Goal: Task Accomplishment & Management: Complete application form

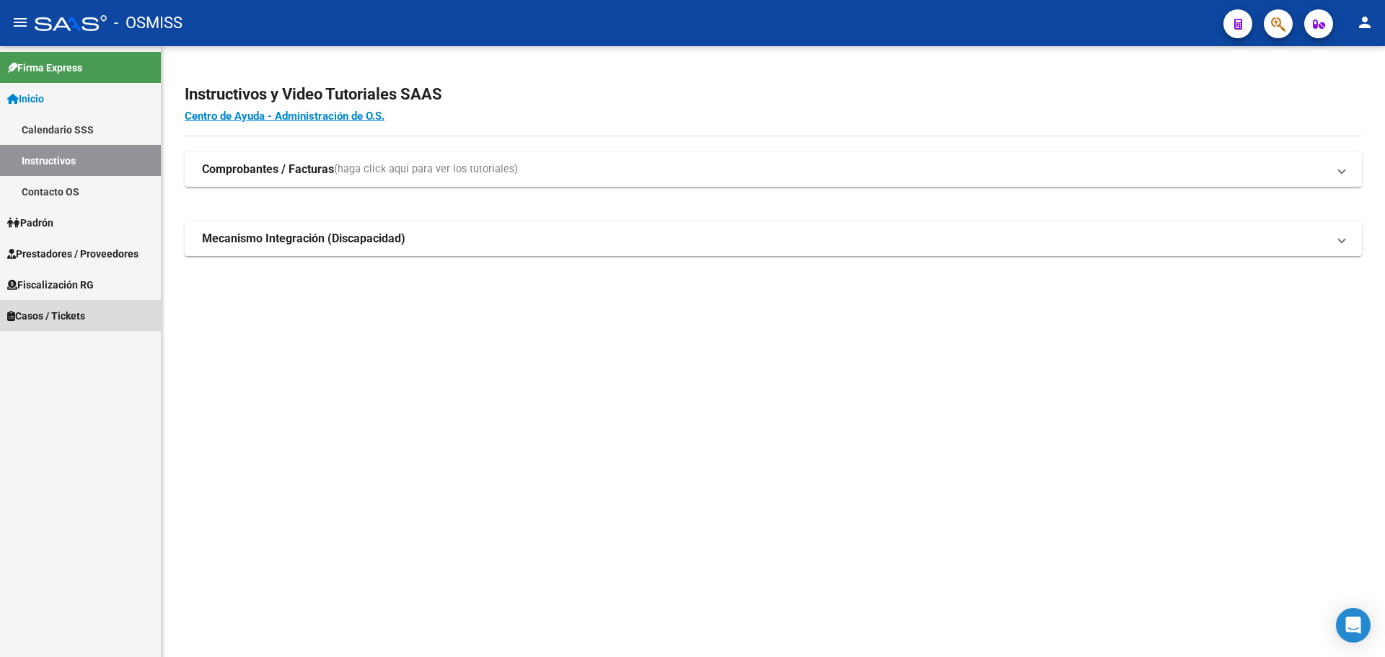
click at [25, 313] on span "Casos / Tickets" at bounding box center [46, 316] width 78 height 16
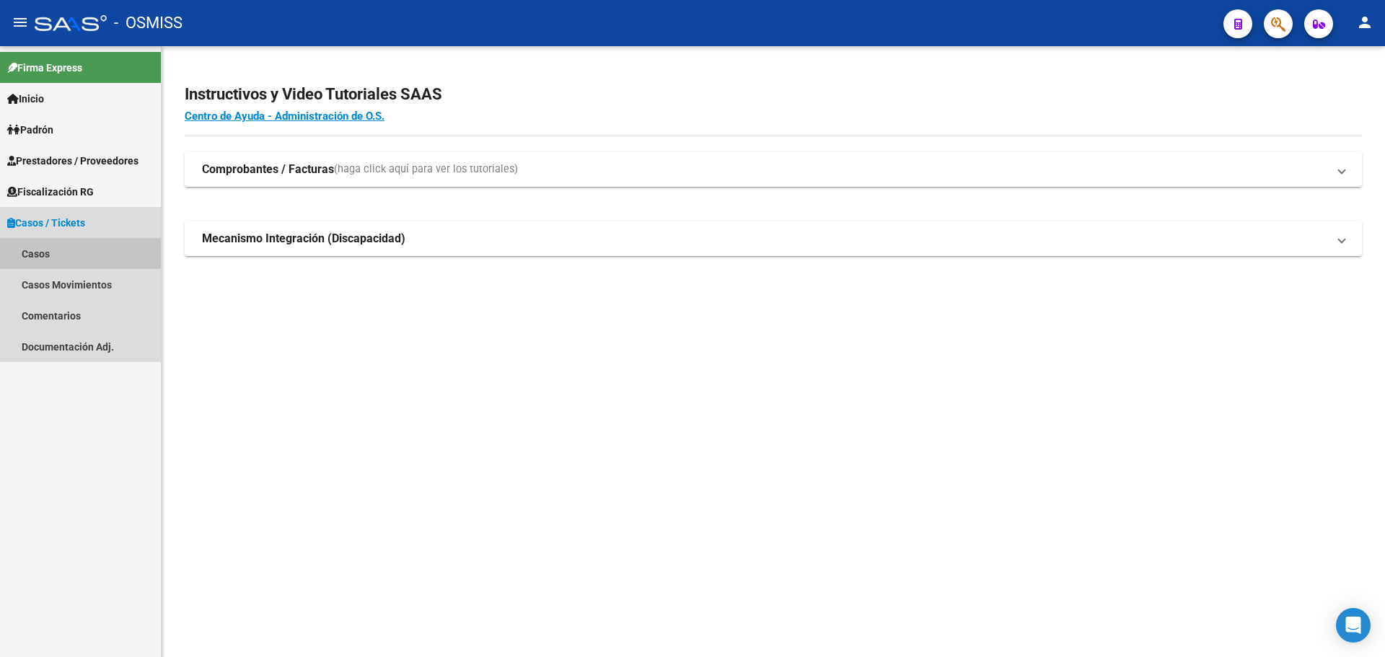
click at [27, 252] on link "Casos" at bounding box center [80, 253] width 161 height 31
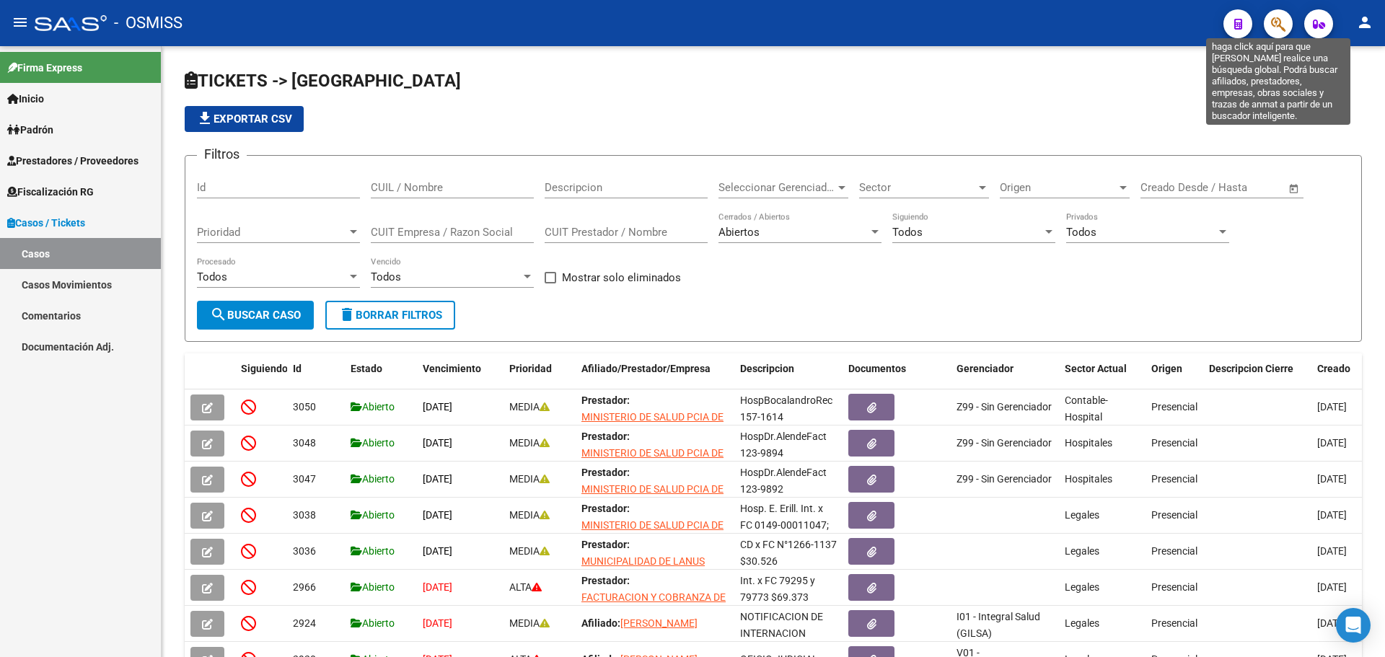
click at [1273, 21] on icon "button" at bounding box center [1278, 24] width 14 height 17
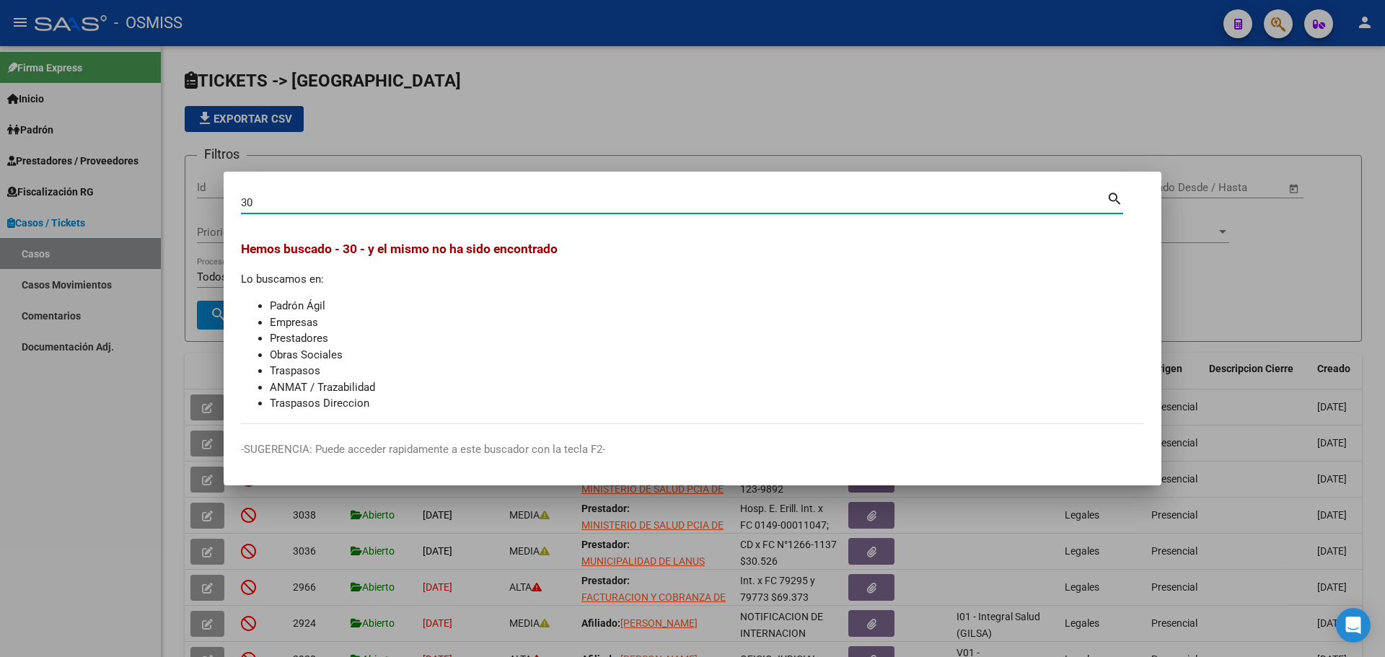
type input "3"
type input "30683896310"
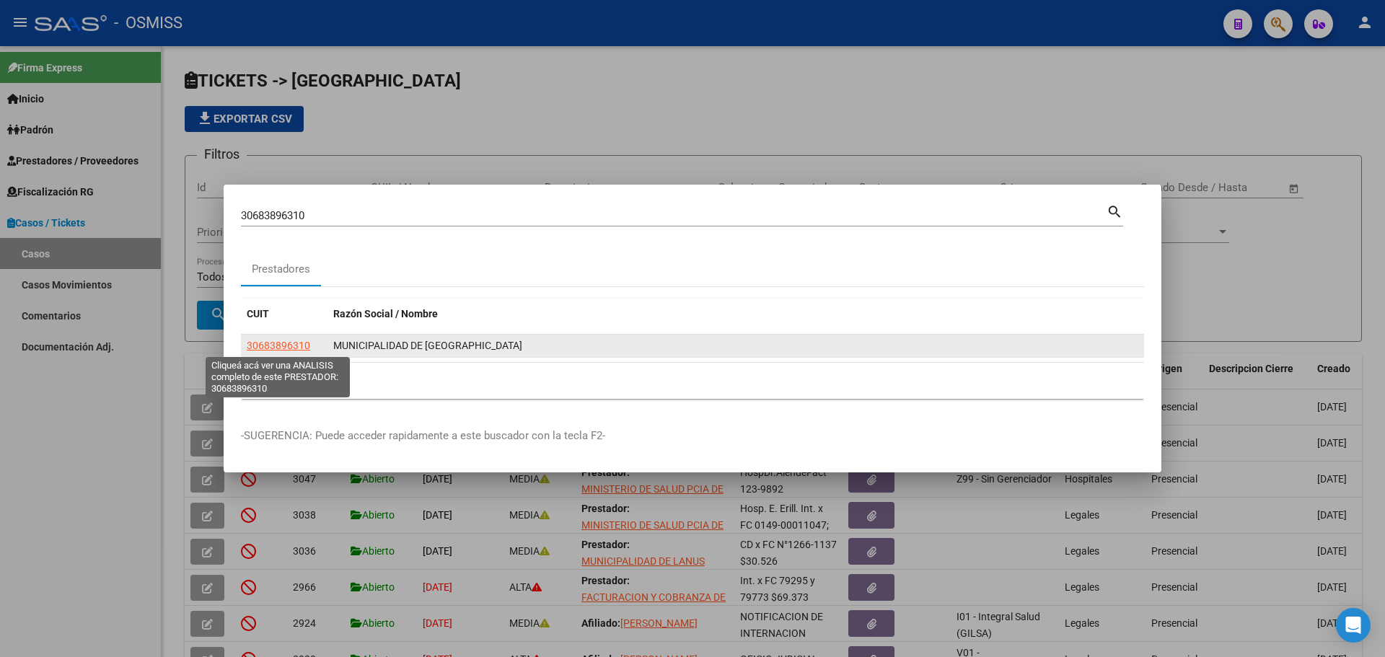
click at [287, 340] on span "30683896310" at bounding box center [278, 346] width 63 height 12
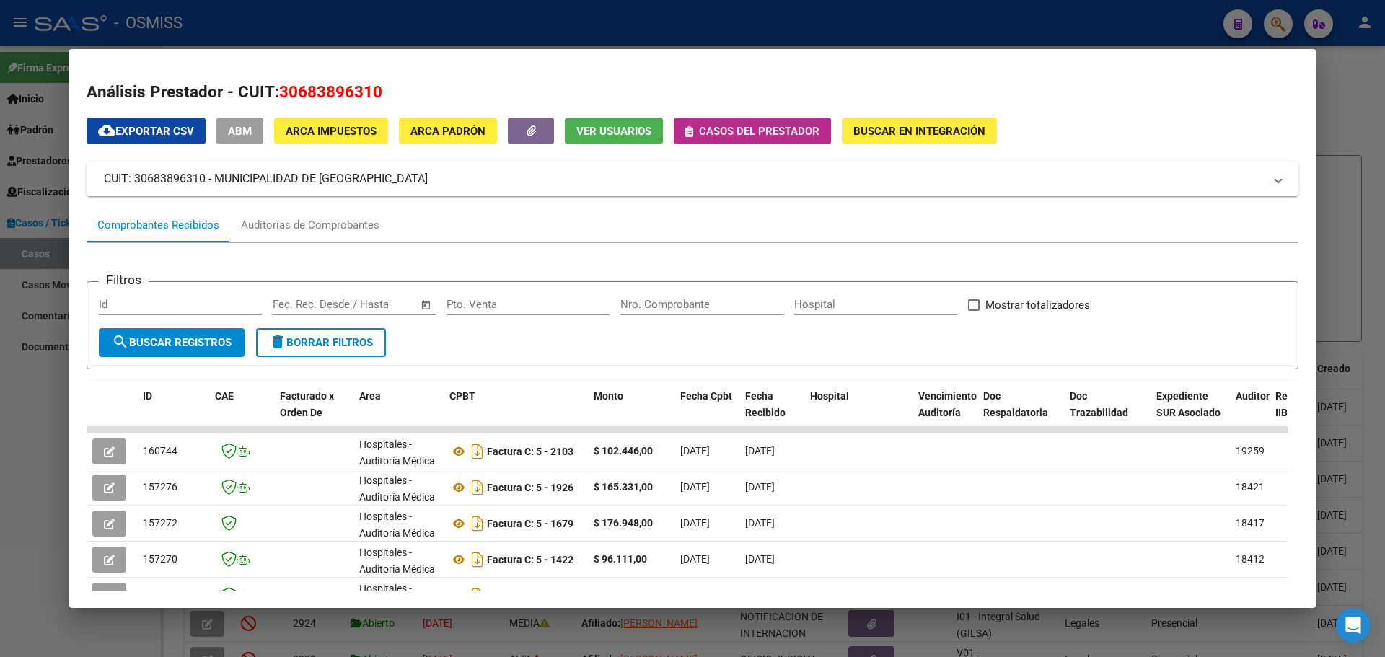
click at [694, 130] on span "Casos del prestador" at bounding box center [752, 130] width 134 height 13
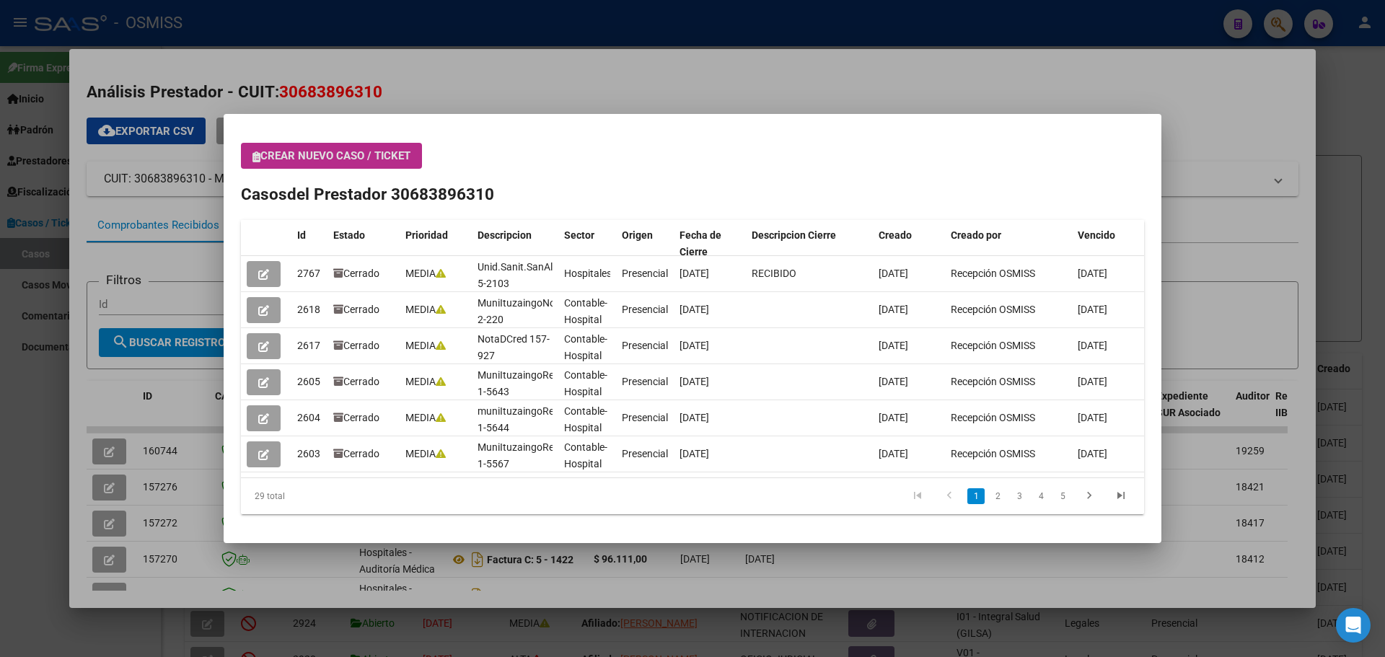
click at [250, 151] on button "Crear nuevo caso / ticket" at bounding box center [331, 156] width 181 height 26
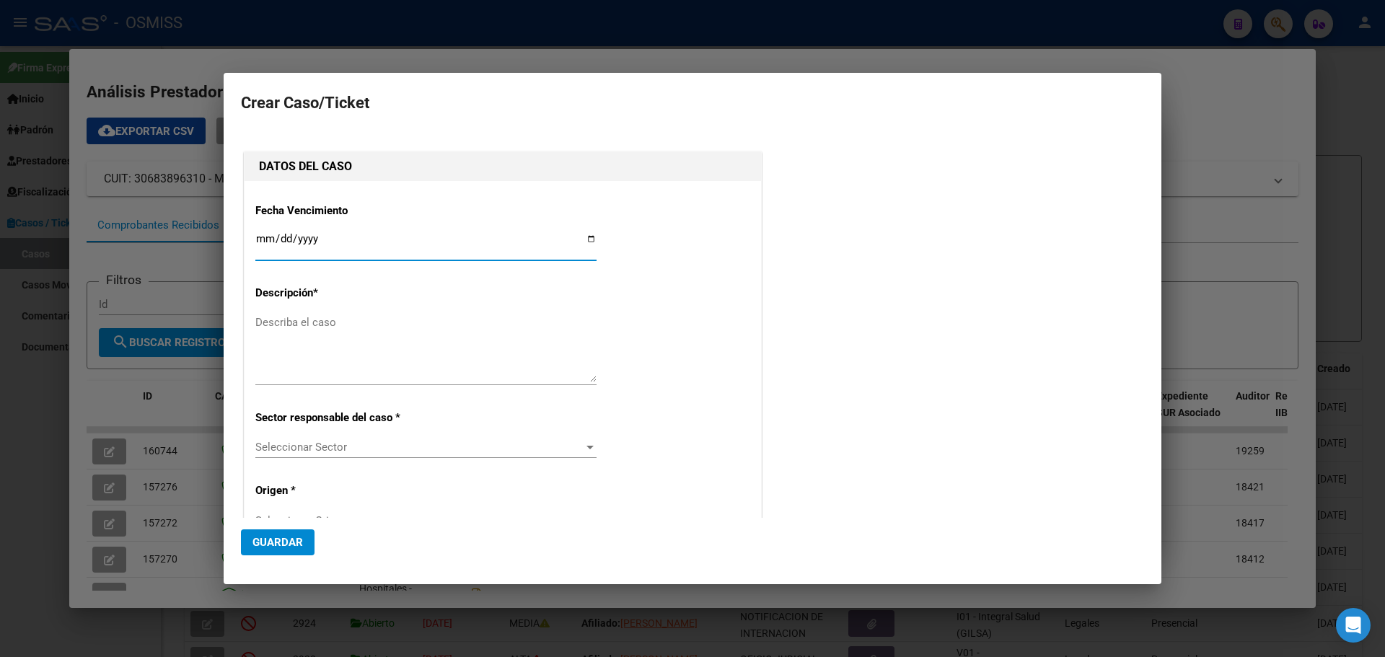
click at [585, 240] on input "Ingresar fecha" at bounding box center [425, 244] width 341 height 23
type input "[DATE]"
click at [264, 322] on textarea "Describa el caso" at bounding box center [425, 348] width 341 height 68
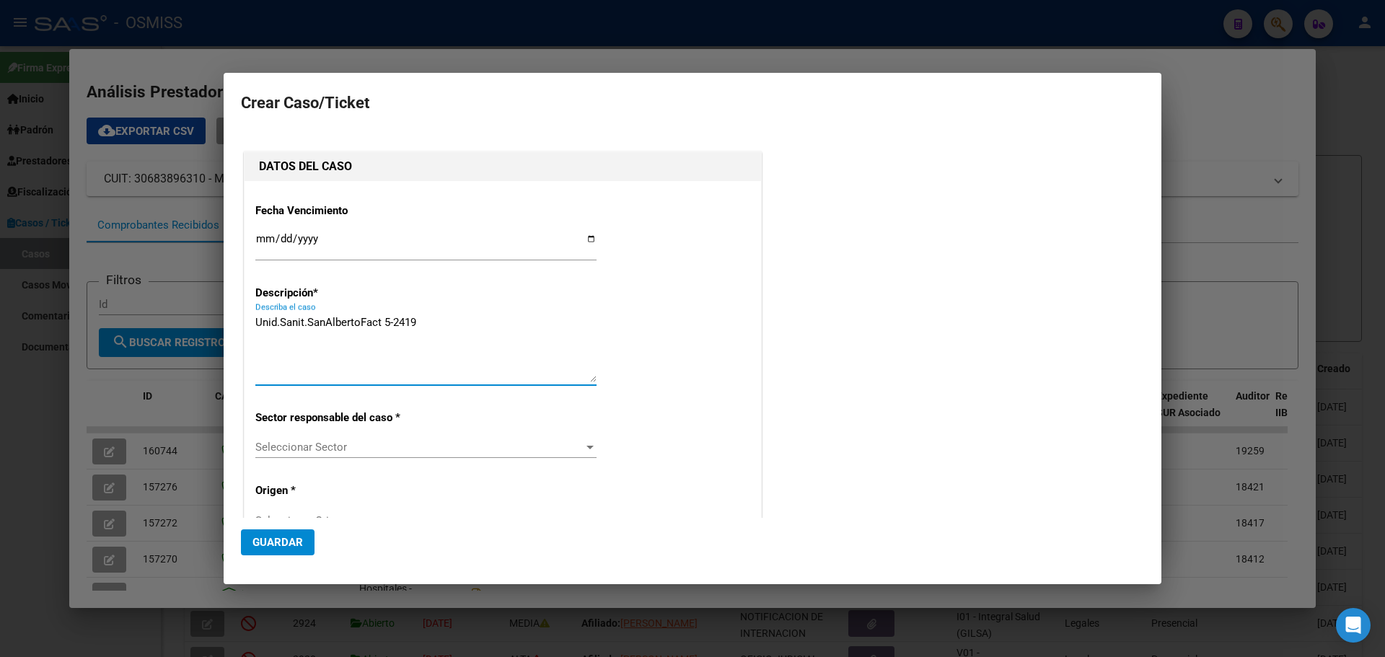
type textarea "Unid.Sanit.SanAlbertoFact 5-2419"
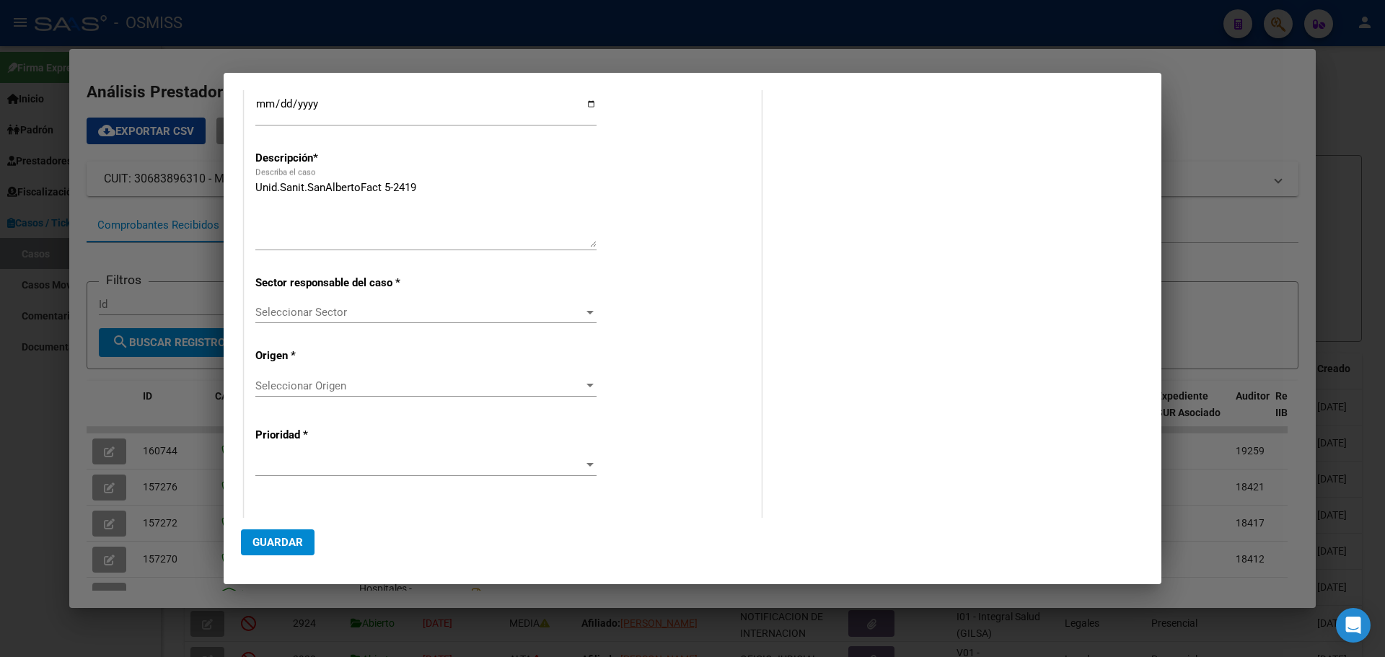
scroll to position [269, 0]
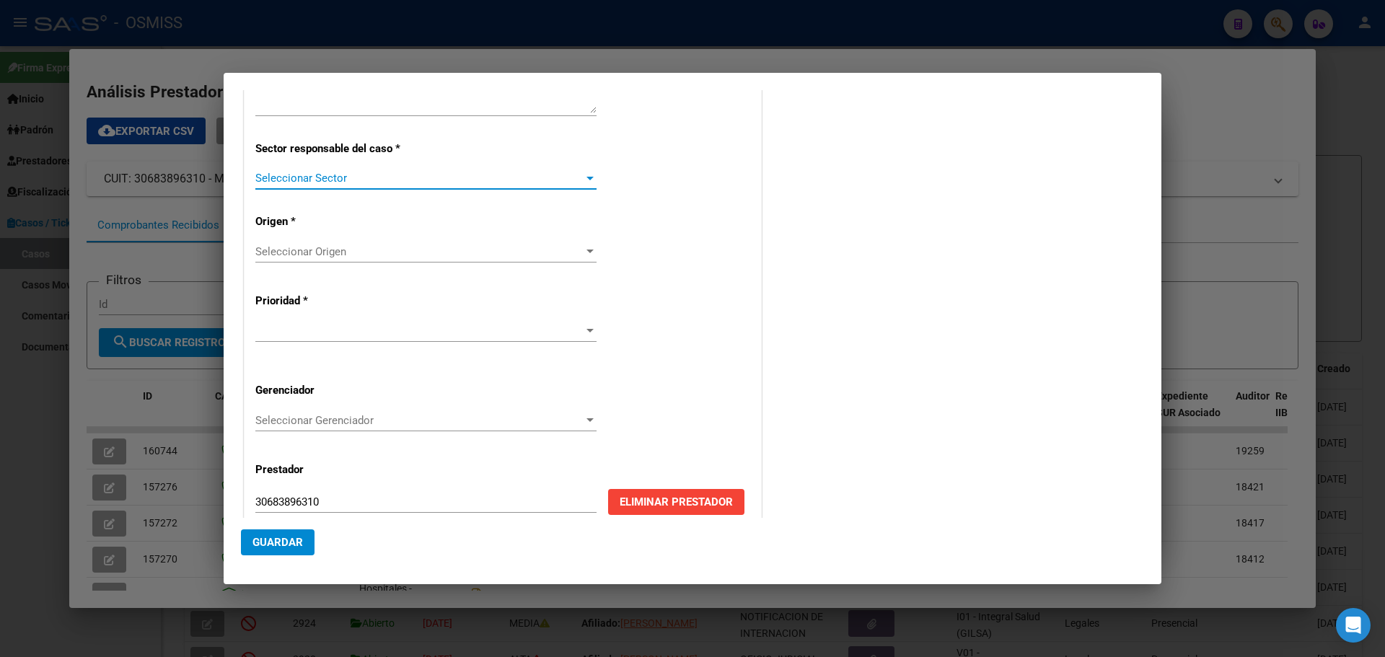
click at [586, 177] on div at bounding box center [589, 179] width 7 height 4
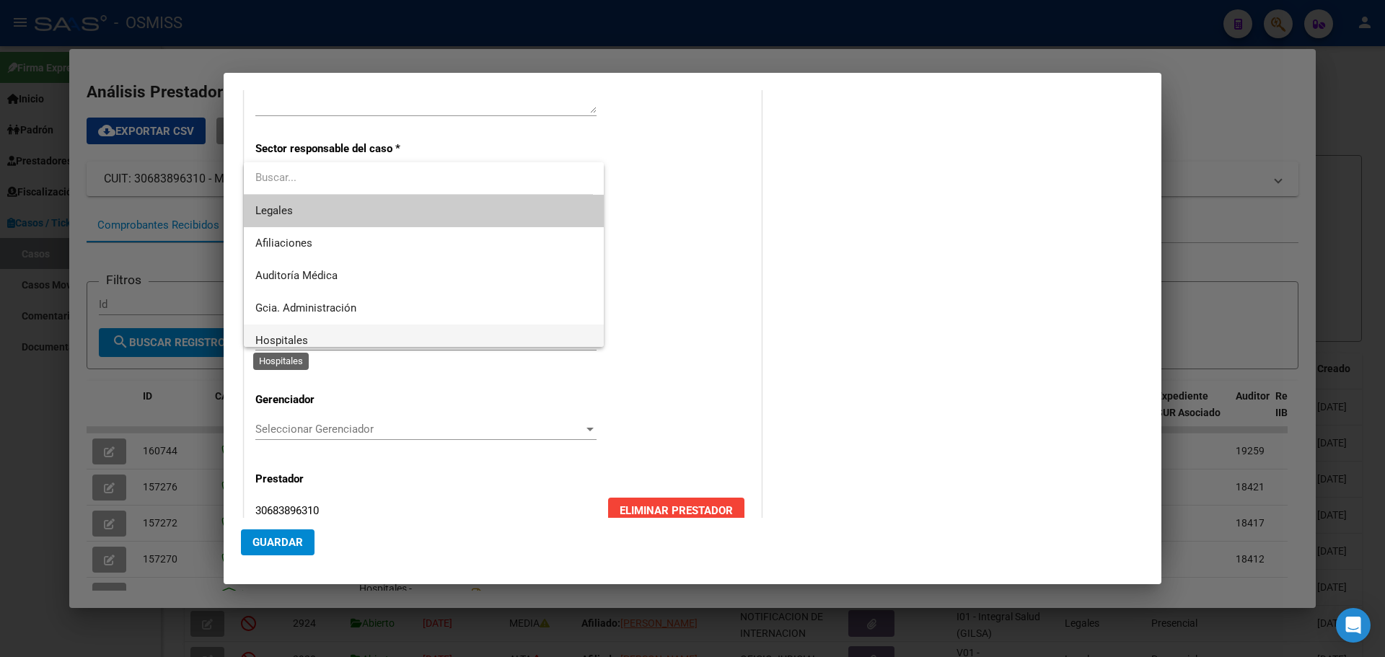
click at [256, 337] on span "Hospitales" at bounding box center [281, 340] width 53 height 13
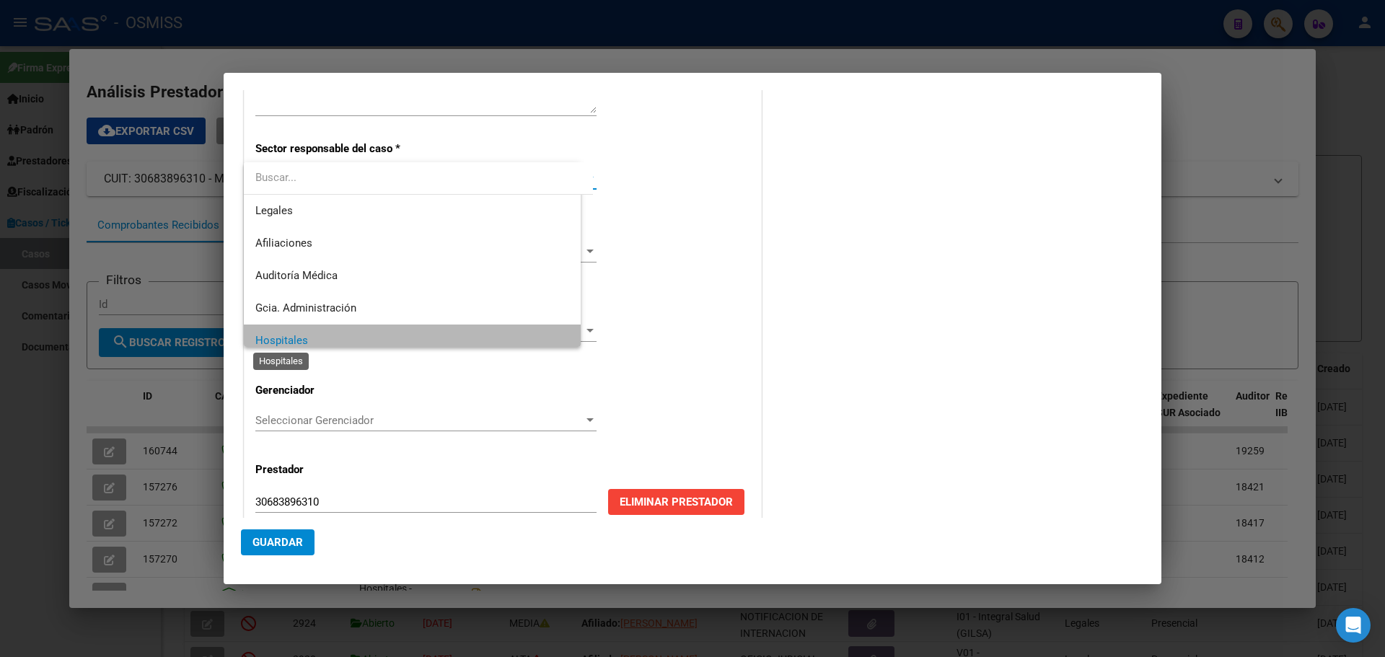
scroll to position [10, 0]
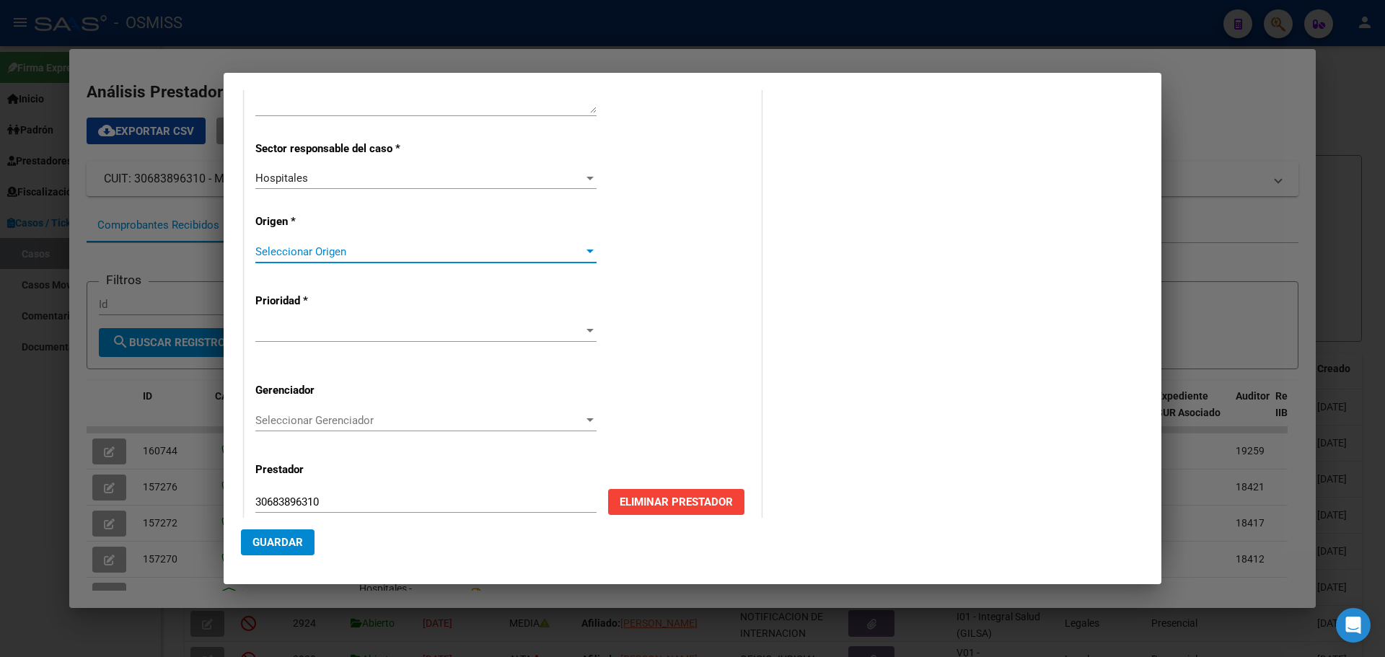
click at [586, 247] on div at bounding box center [589, 252] width 13 height 12
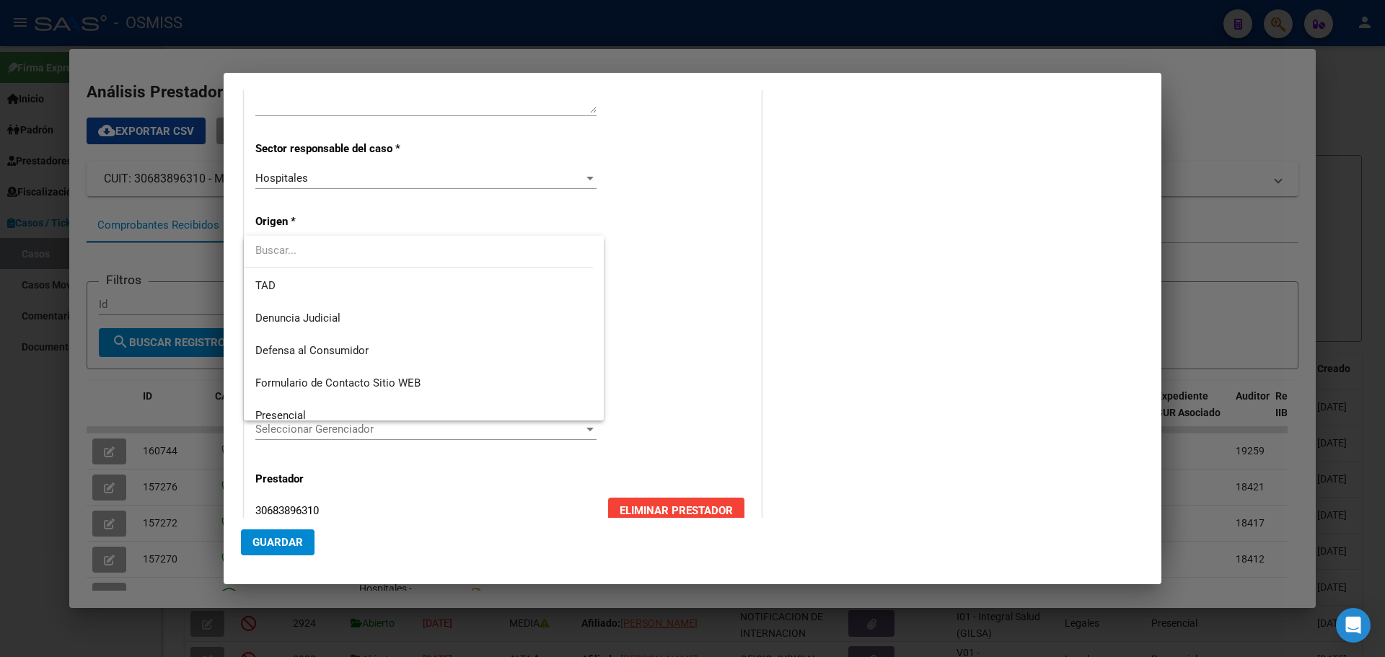
scroll to position [164, 0]
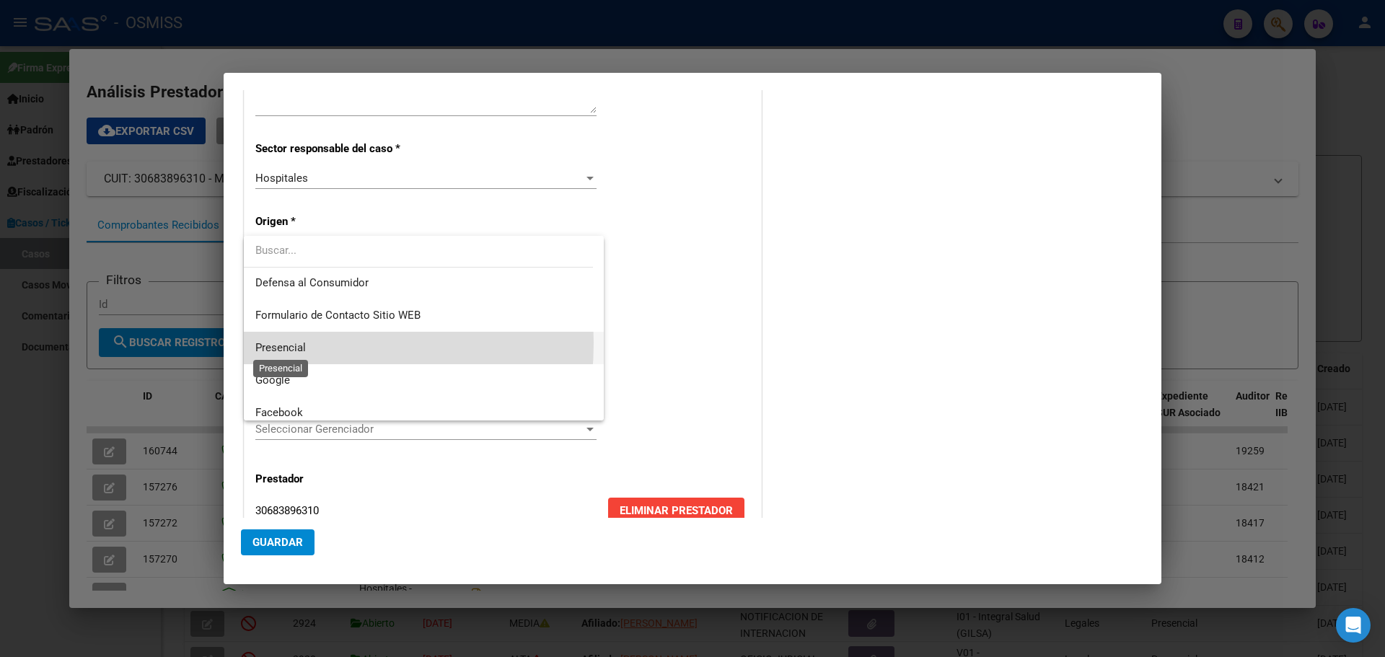
click at [259, 343] on span "Presencial" at bounding box center [280, 347] width 50 height 13
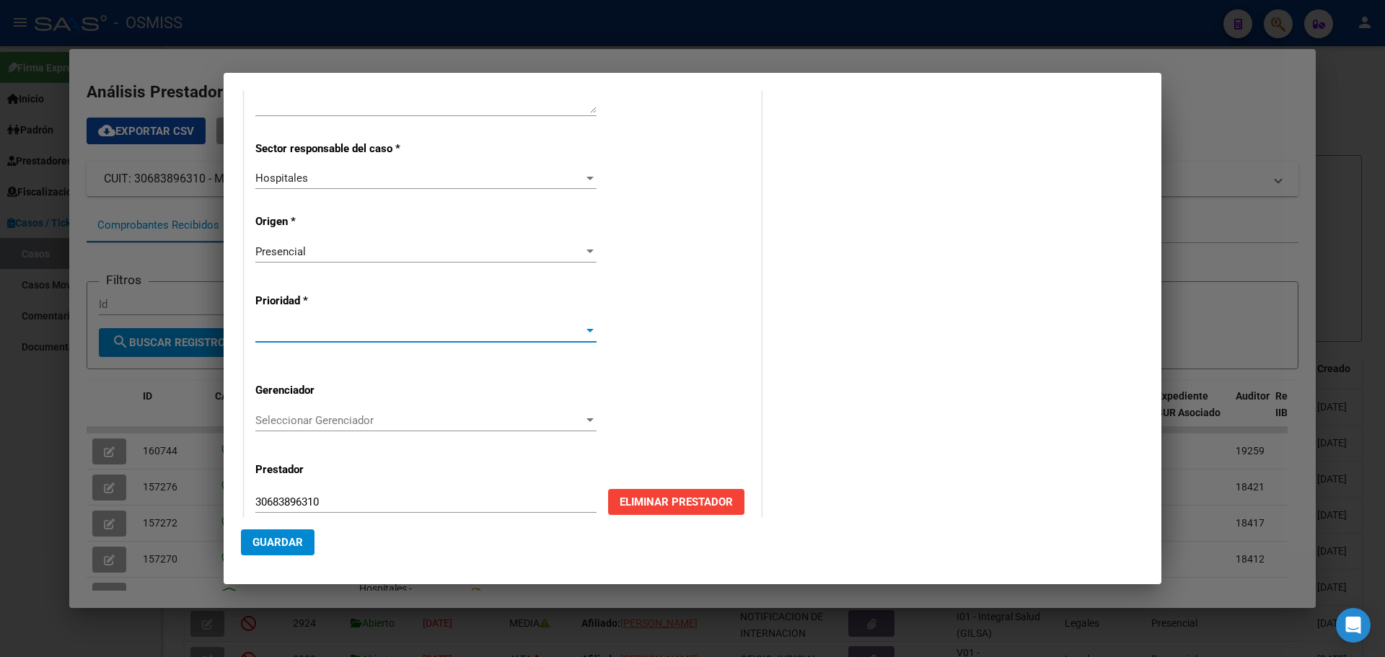
click at [586, 331] on div at bounding box center [589, 331] width 7 height 4
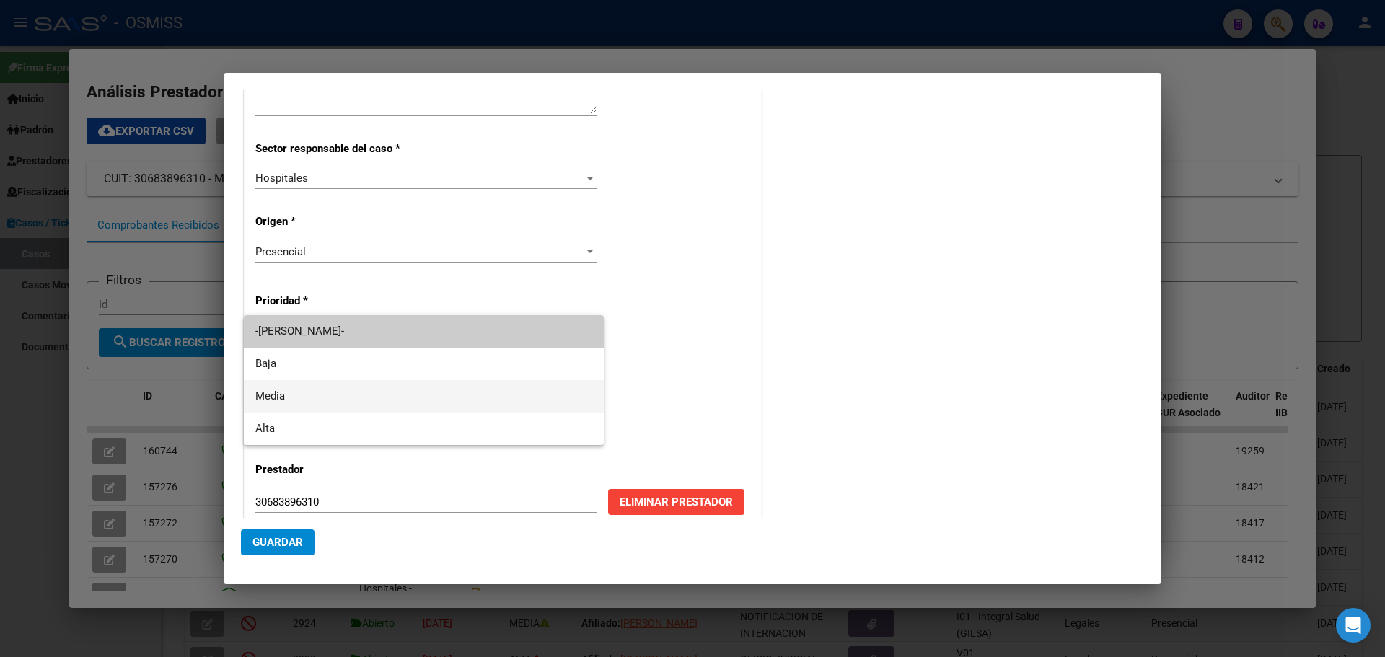
click at [285, 394] on span "Media" at bounding box center [423, 396] width 337 height 32
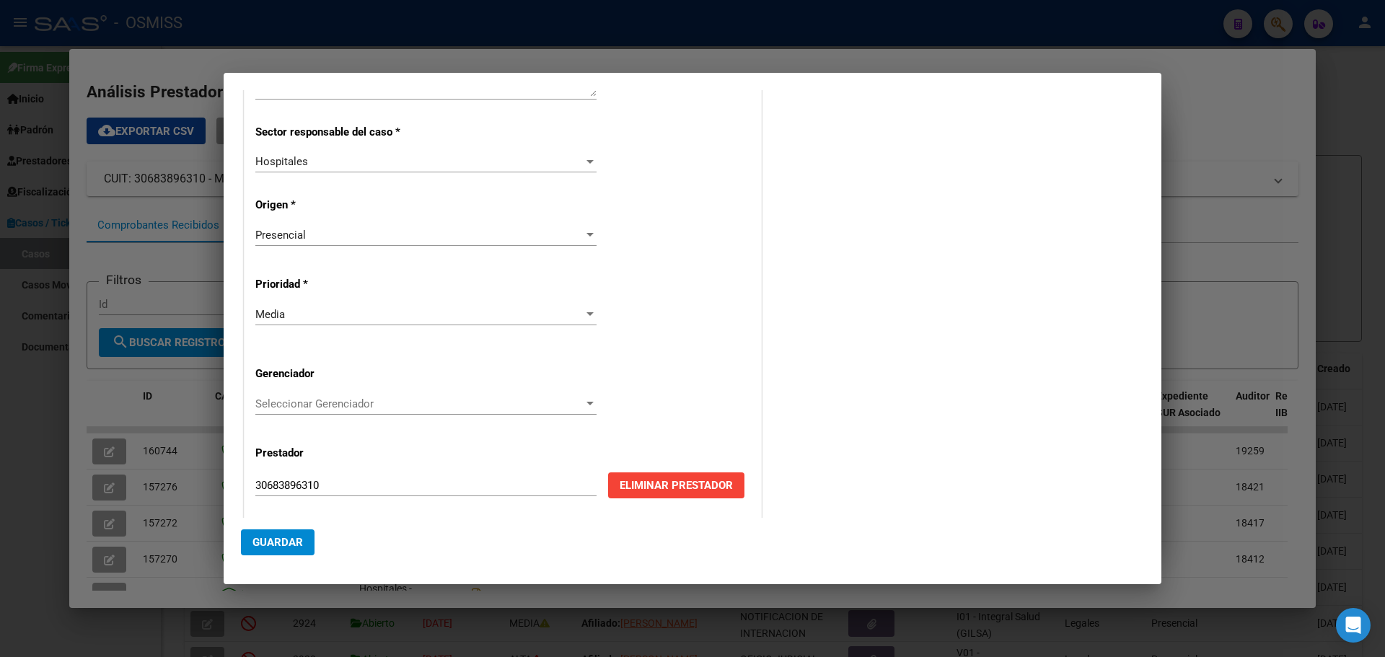
scroll to position [292, 0]
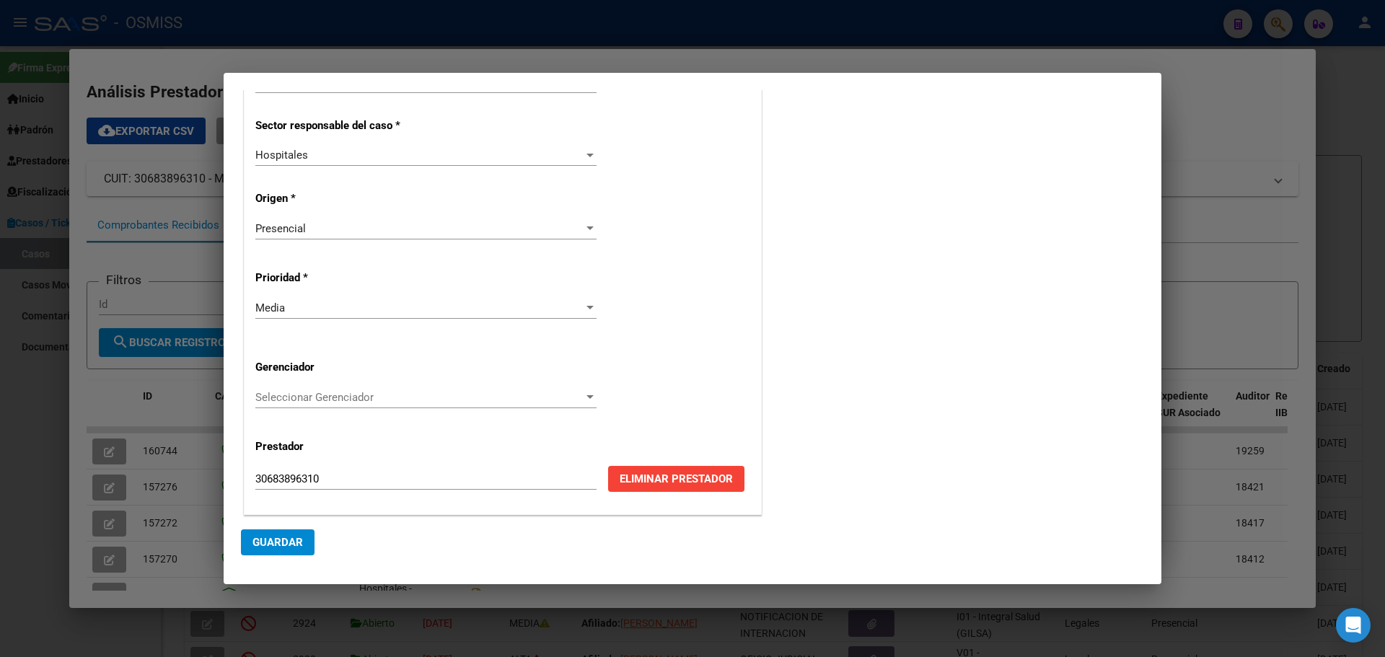
click at [586, 397] on div at bounding box center [589, 397] width 7 height 4
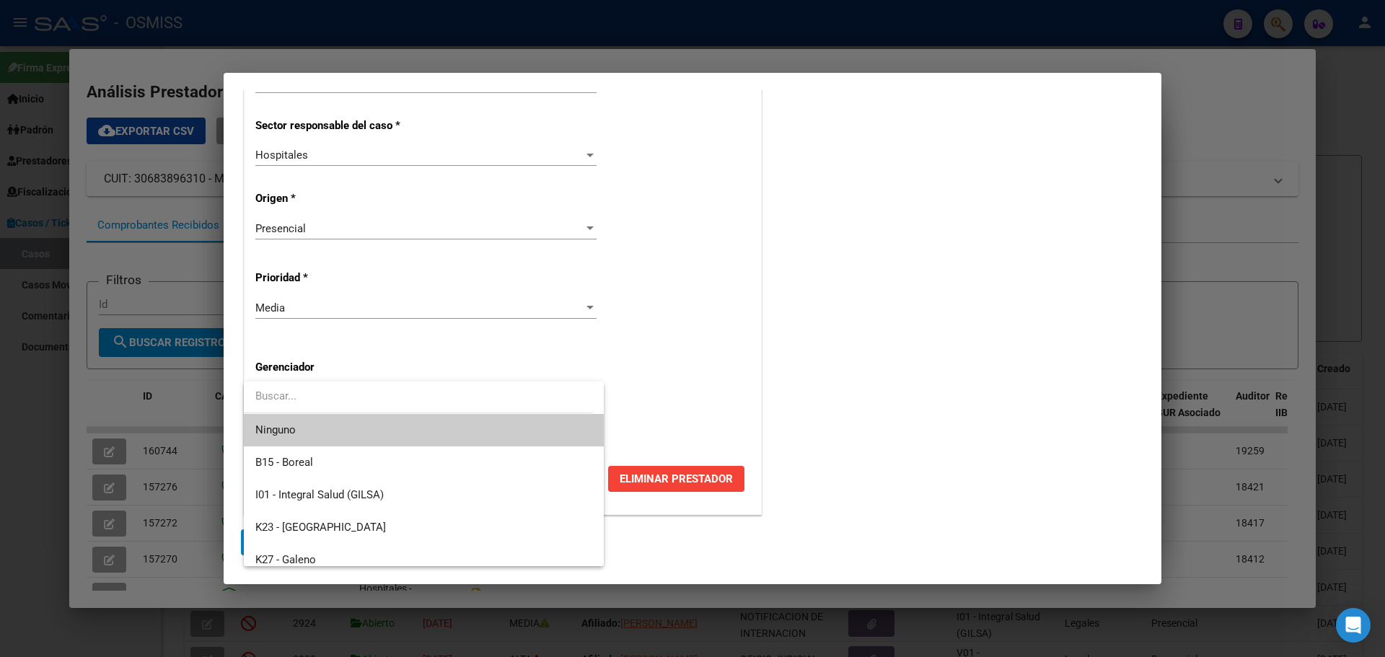
scroll to position [432, 0]
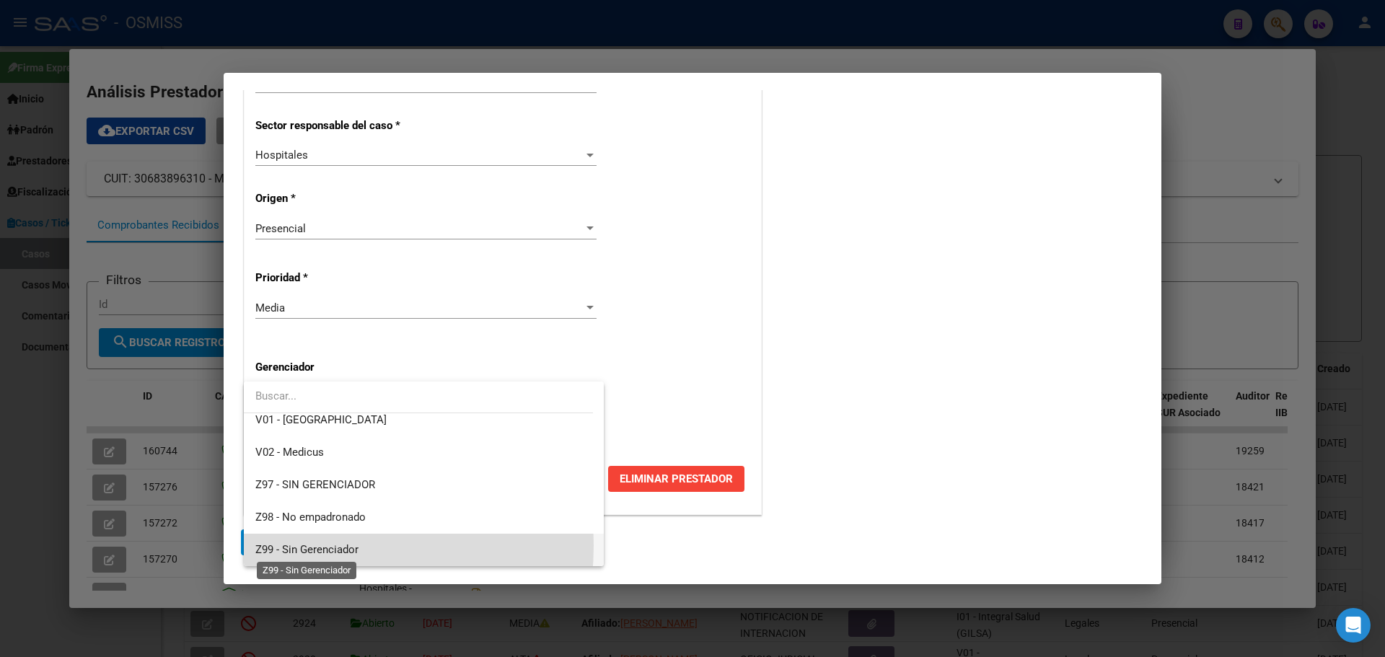
click at [270, 545] on span "Z99 - Sin Gerenciador" at bounding box center [306, 549] width 103 height 13
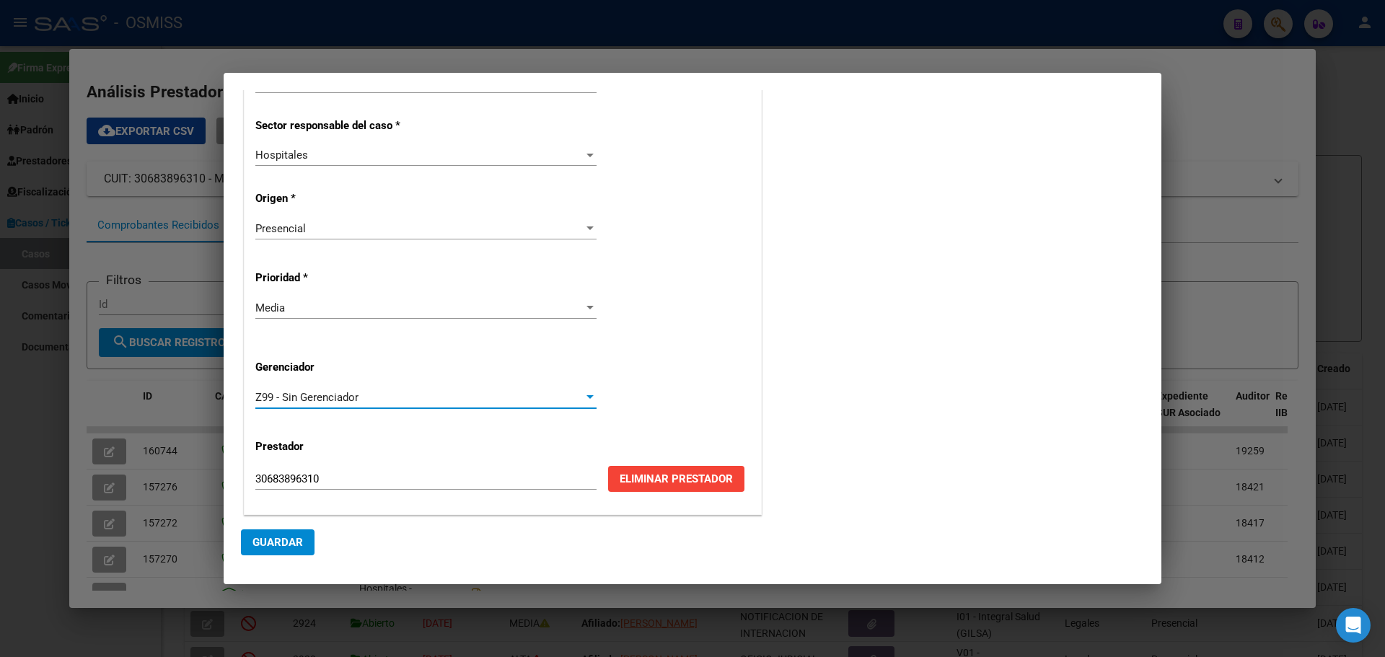
click at [268, 540] on span "Guardar" at bounding box center [277, 542] width 50 height 13
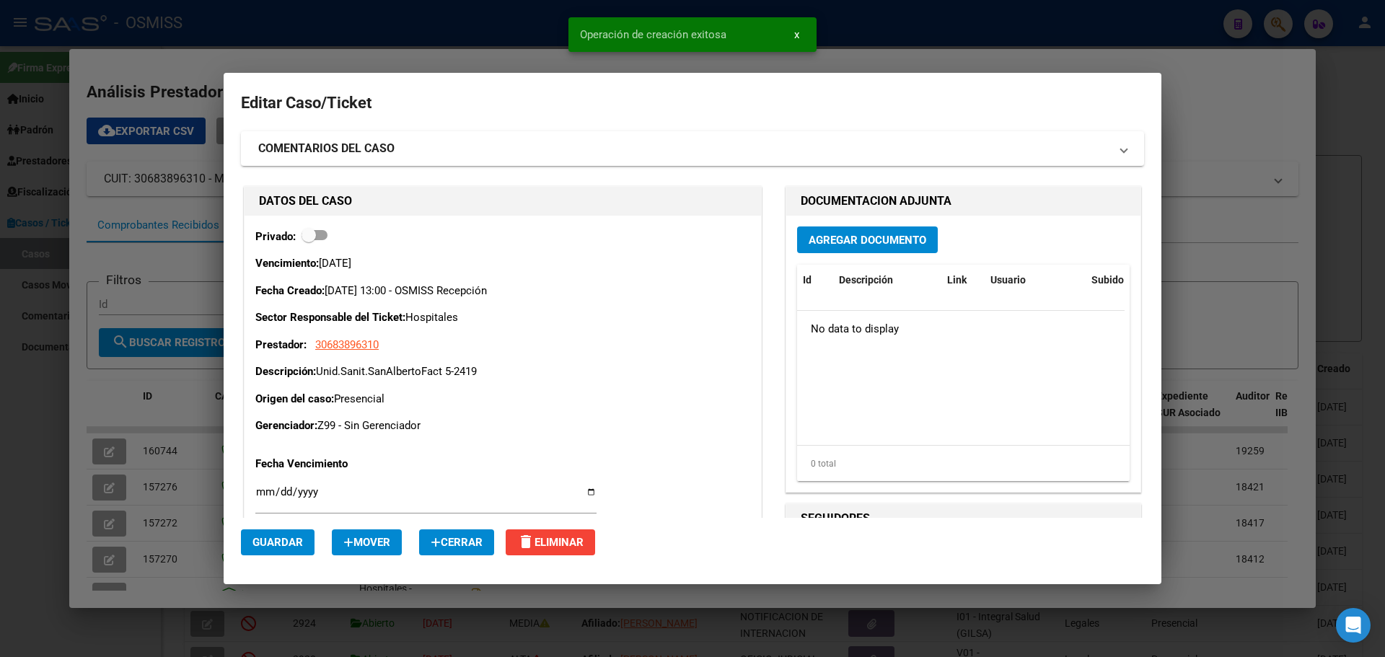
click at [856, 234] on span "Agregar Documento" at bounding box center [867, 240] width 118 height 13
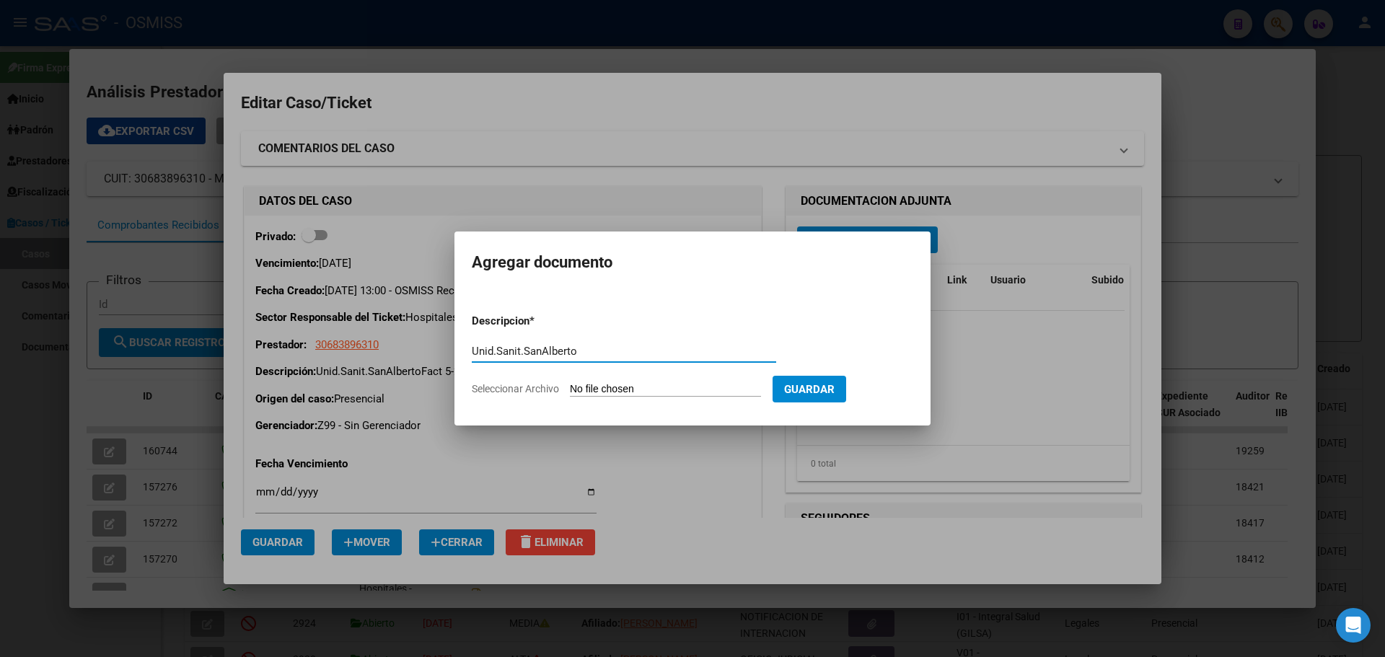
type input "Unid.Sanit.SanAlberto"
click at [494, 389] on span "Seleccionar Archivo" at bounding box center [515, 389] width 87 height 12
click at [570, 389] on input "Seleccionar Archivo" at bounding box center [665, 390] width 191 height 14
type input "C:\fakepath\Fact 2419.pdf"
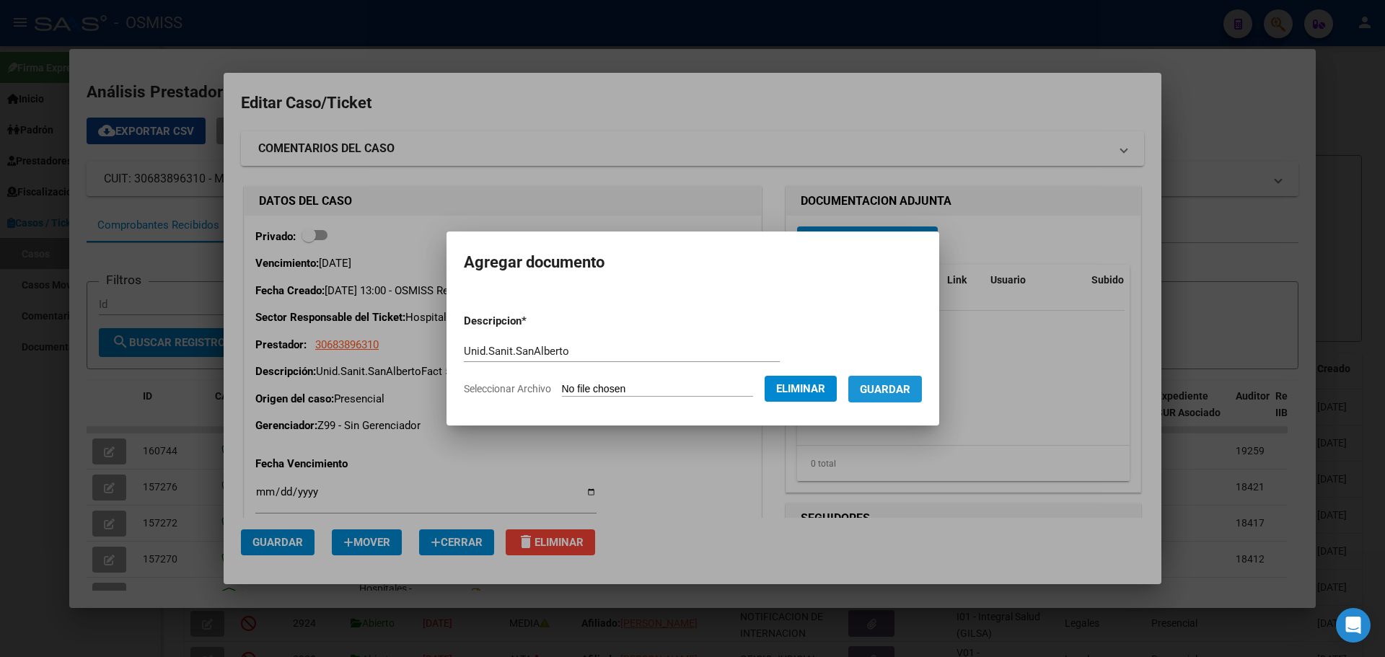
click at [908, 385] on span "Guardar" at bounding box center [885, 389] width 50 height 13
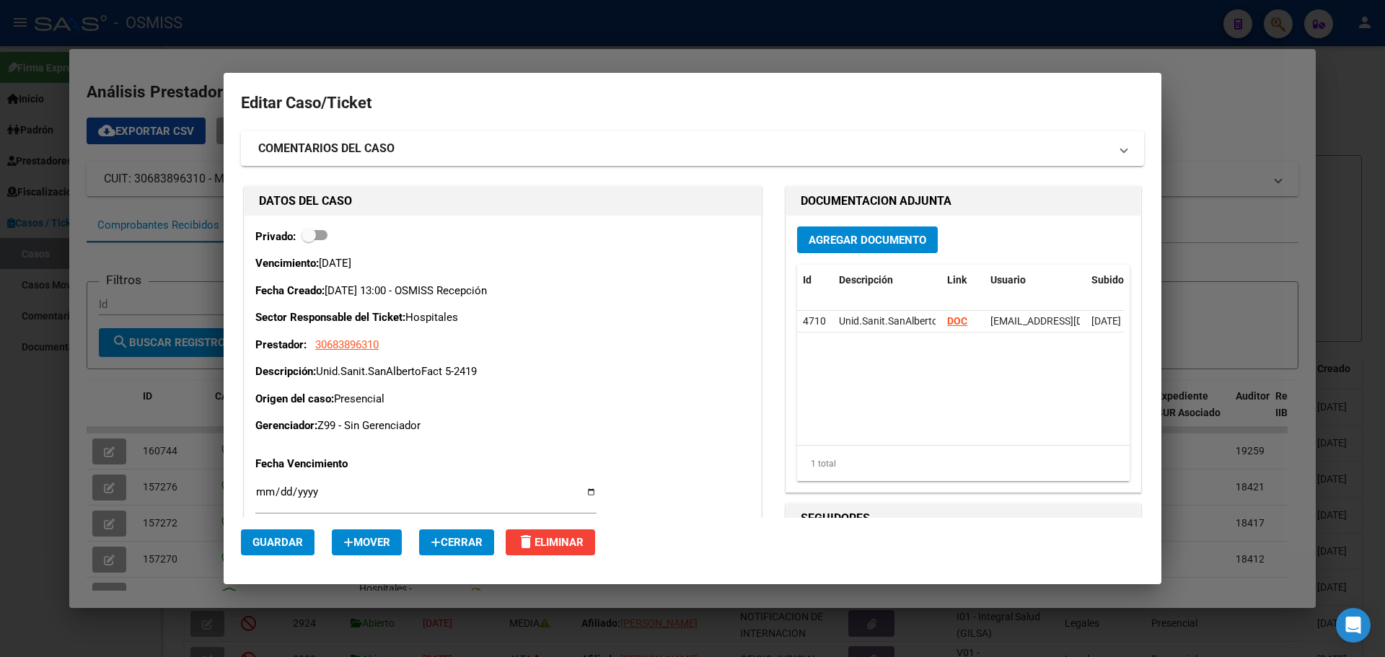
click at [220, 59] on div at bounding box center [692, 328] width 1385 height 657
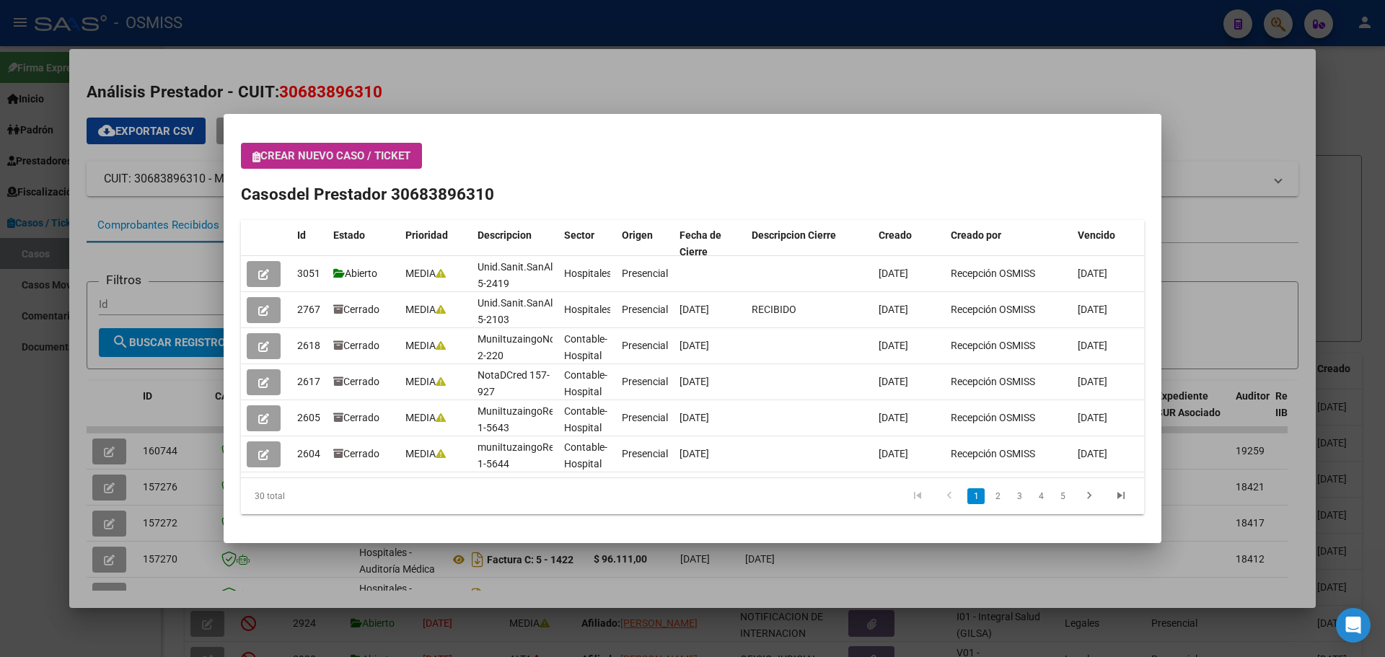
click at [256, 155] on icon "button" at bounding box center [256, 156] width 8 height 11
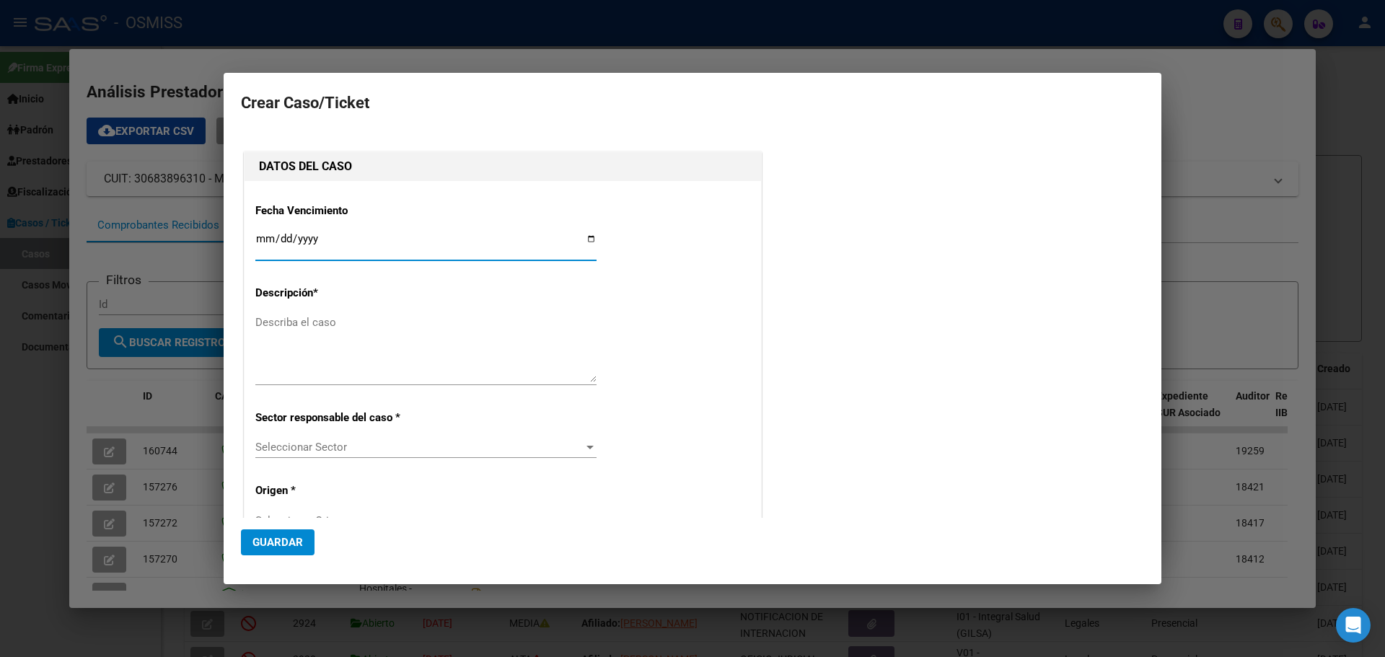
click at [588, 236] on input "Ingresar fecha" at bounding box center [425, 244] width 341 height 23
type input "[DATE]"
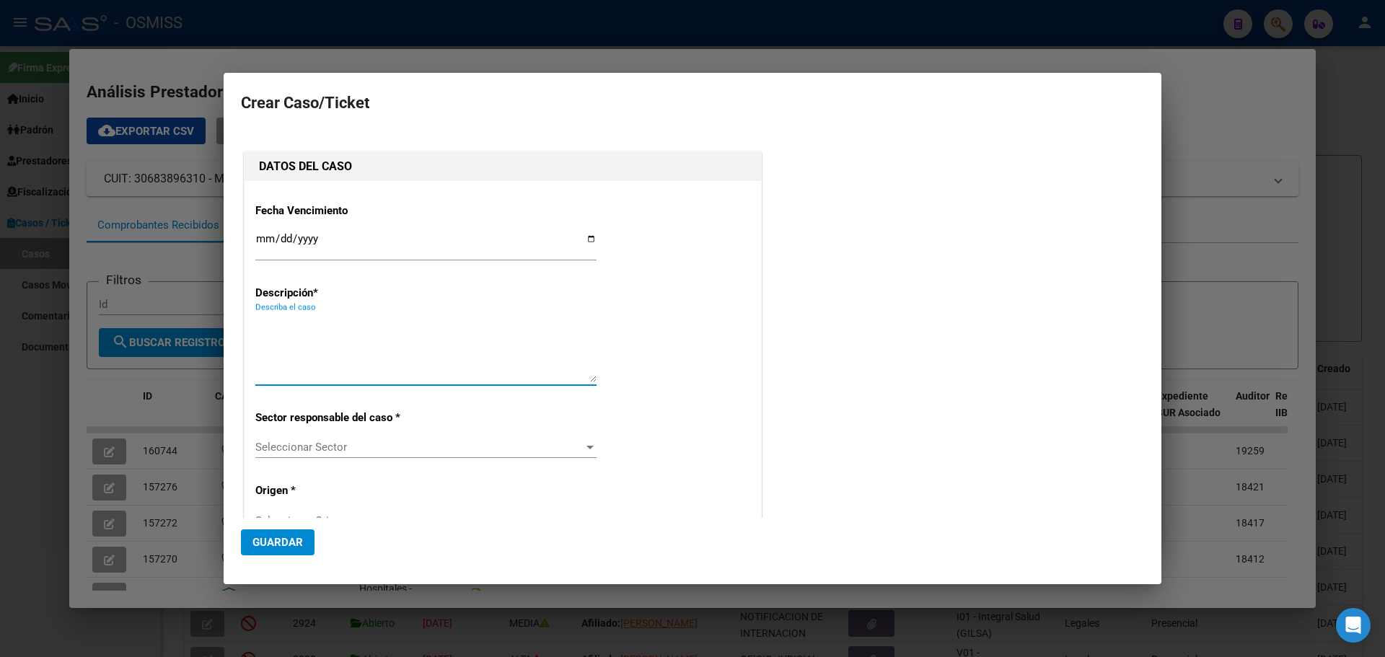
click at [296, 330] on textarea "Describa el caso" at bounding box center [425, 348] width 341 height 68
type textarea "Unid.Sanit.SanAlbertoFact 5-2258"
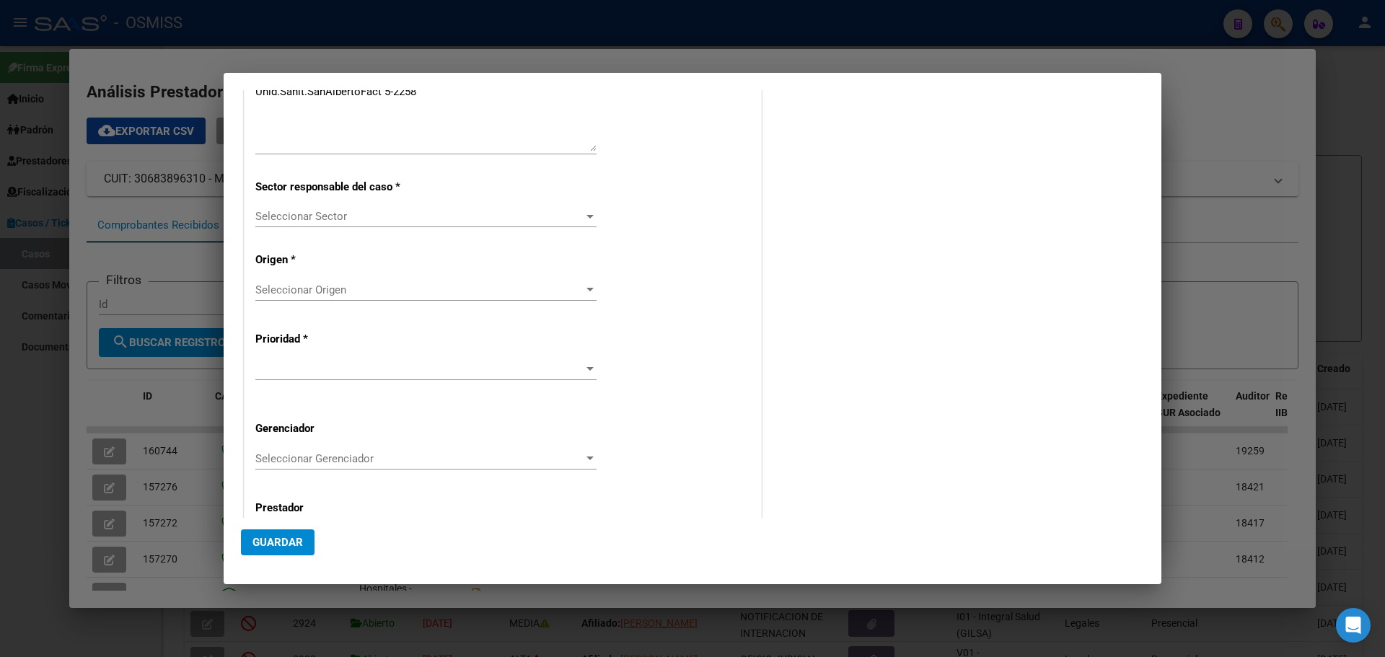
scroll to position [292, 0]
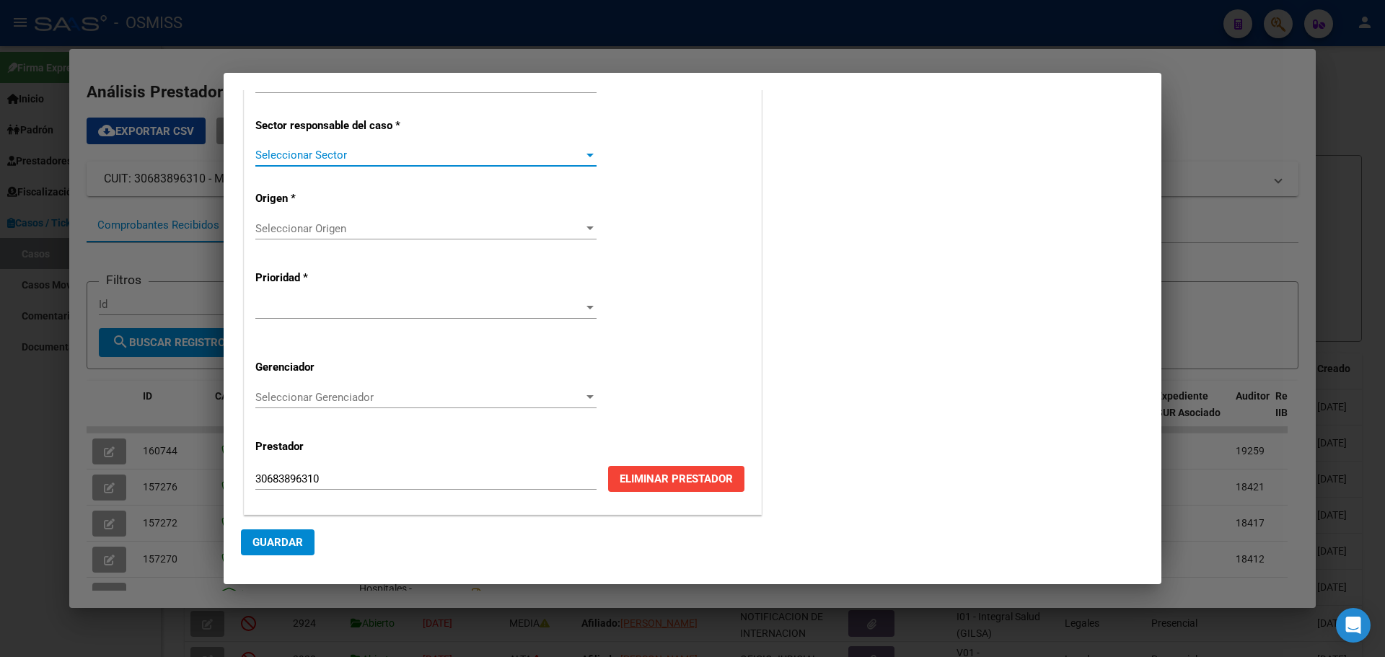
click at [586, 156] on div at bounding box center [589, 156] width 7 height 4
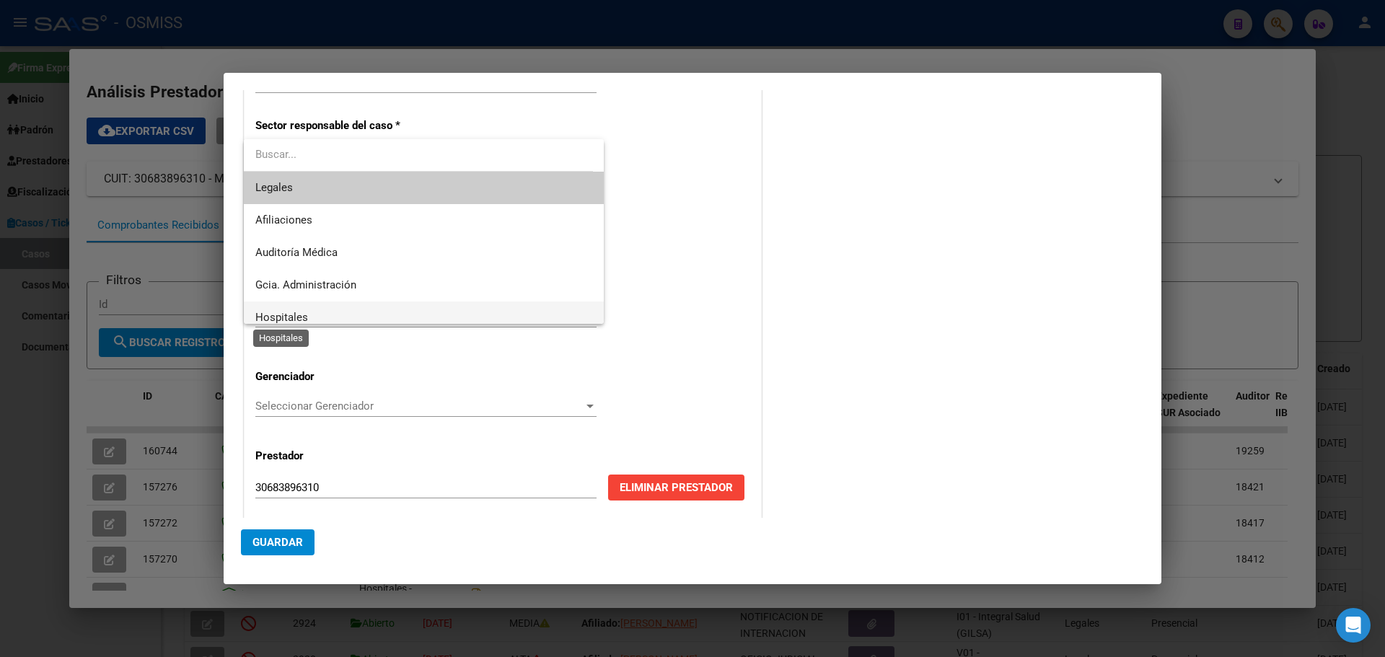
click at [266, 318] on span "Hospitales" at bounding box center [281, 317] width 53 height 13
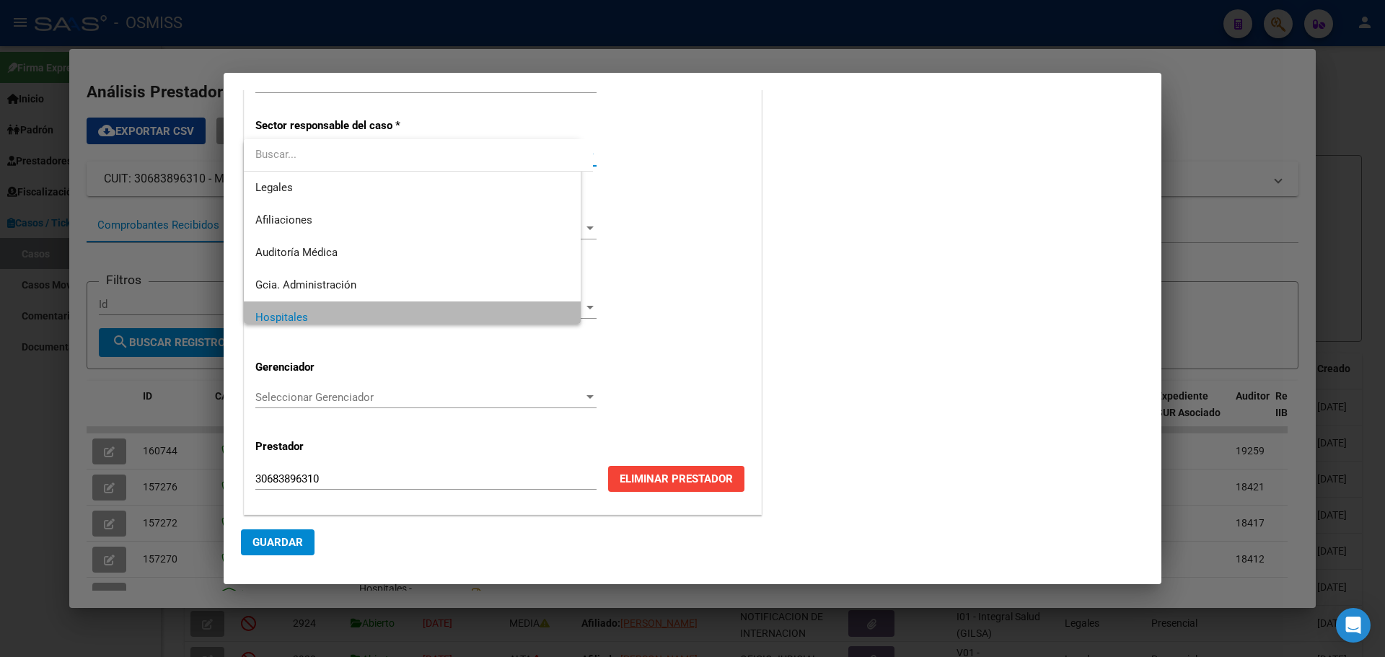
scroll to position [10, 0]
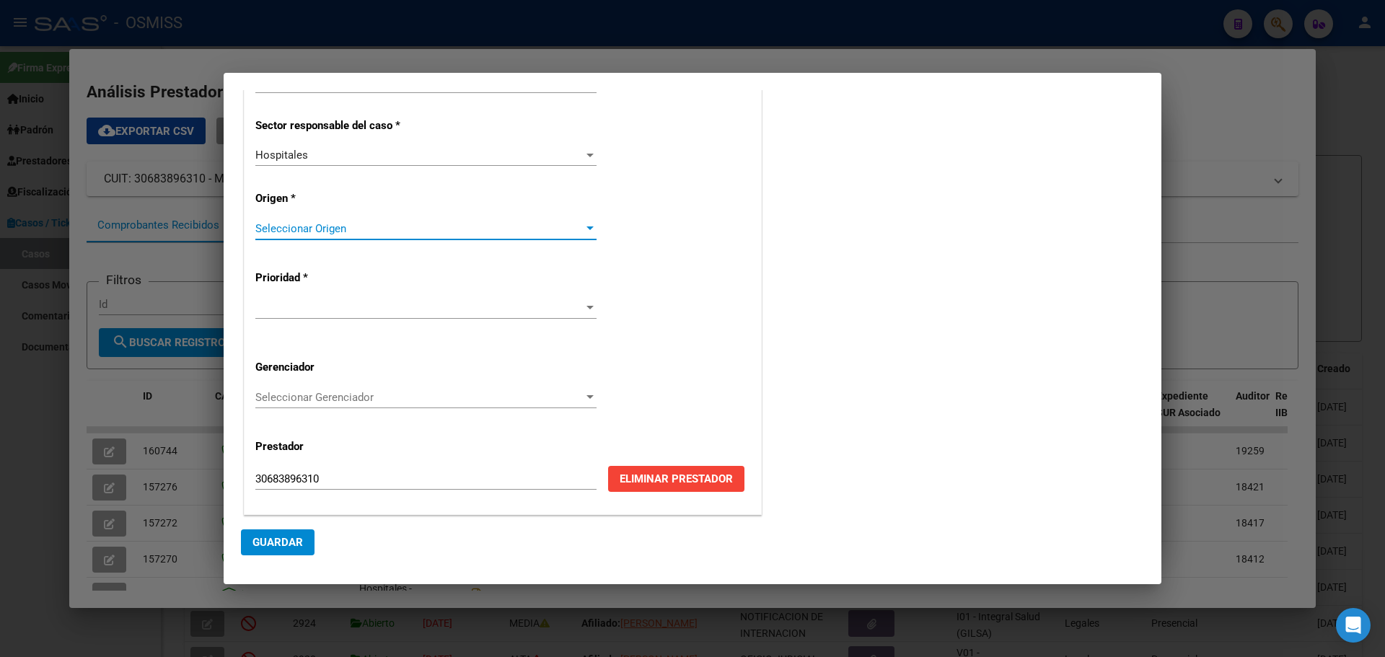
click at [586, 229] on div at bounding box center [589, 228] width 7 height 4
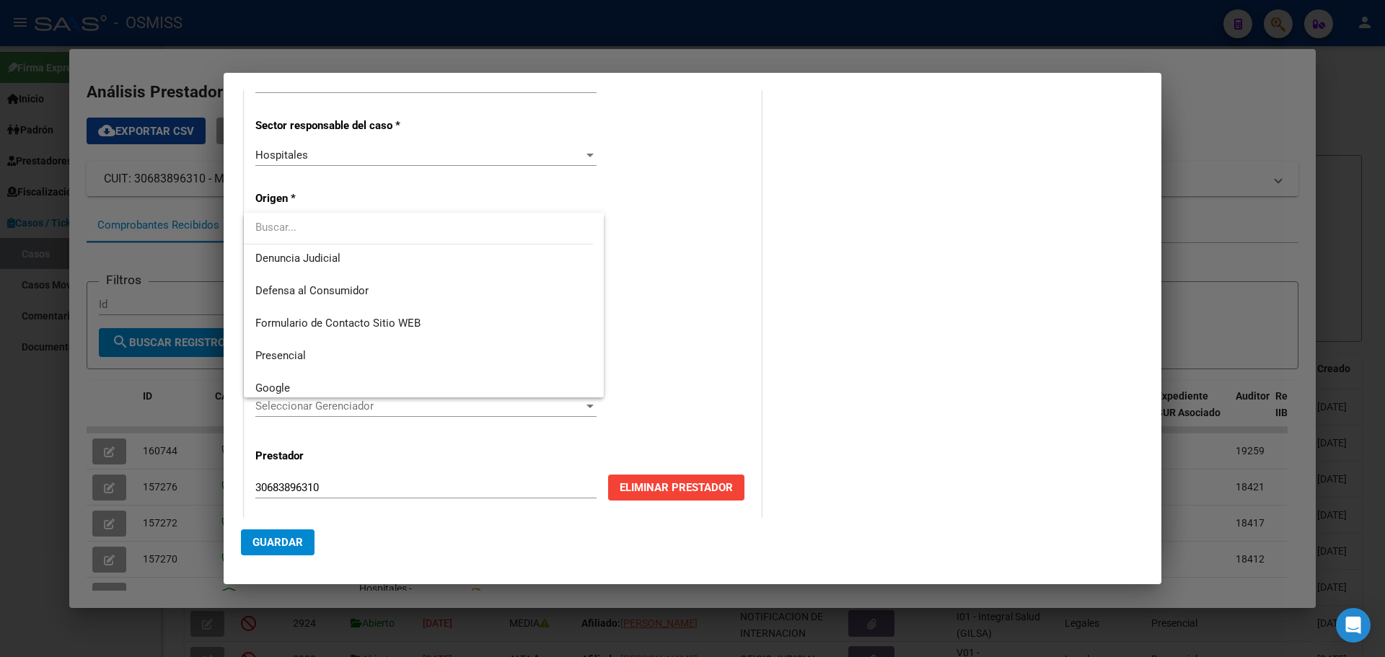
scroll to position [120, 0]
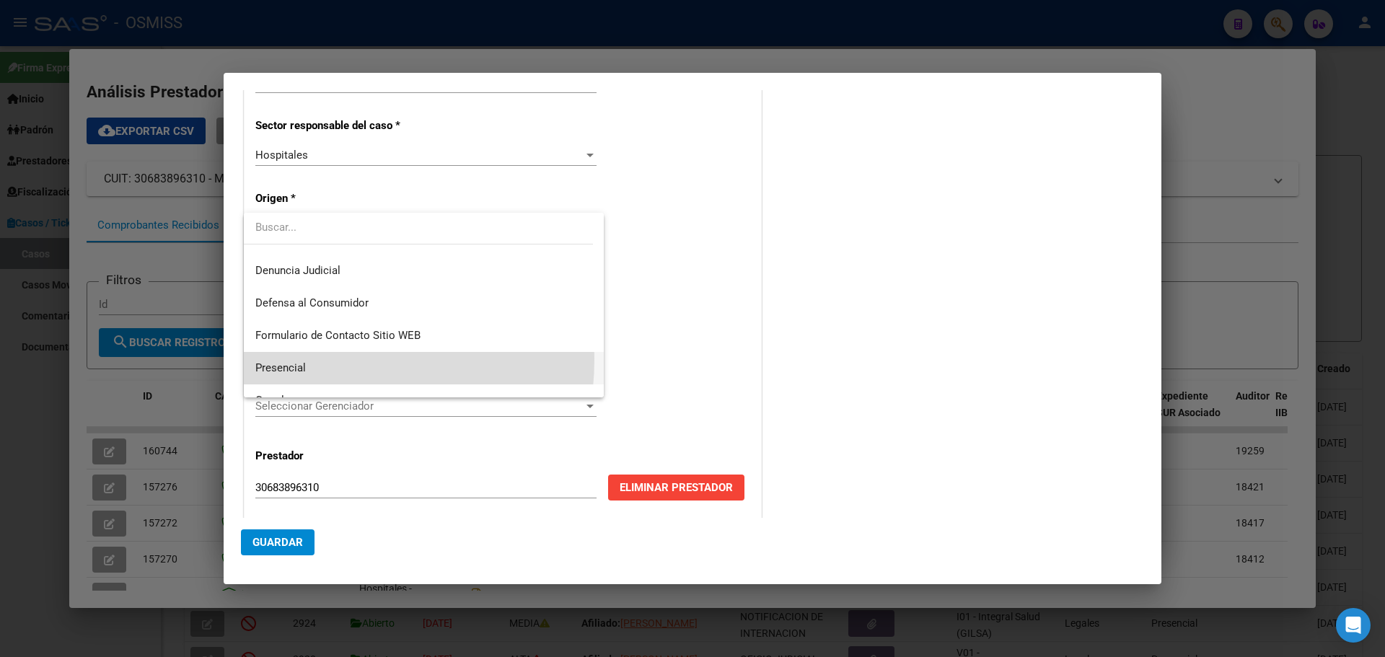
click at [291, 361] on span "Presencial" at bounding box center [423, 368] width 337 height 32
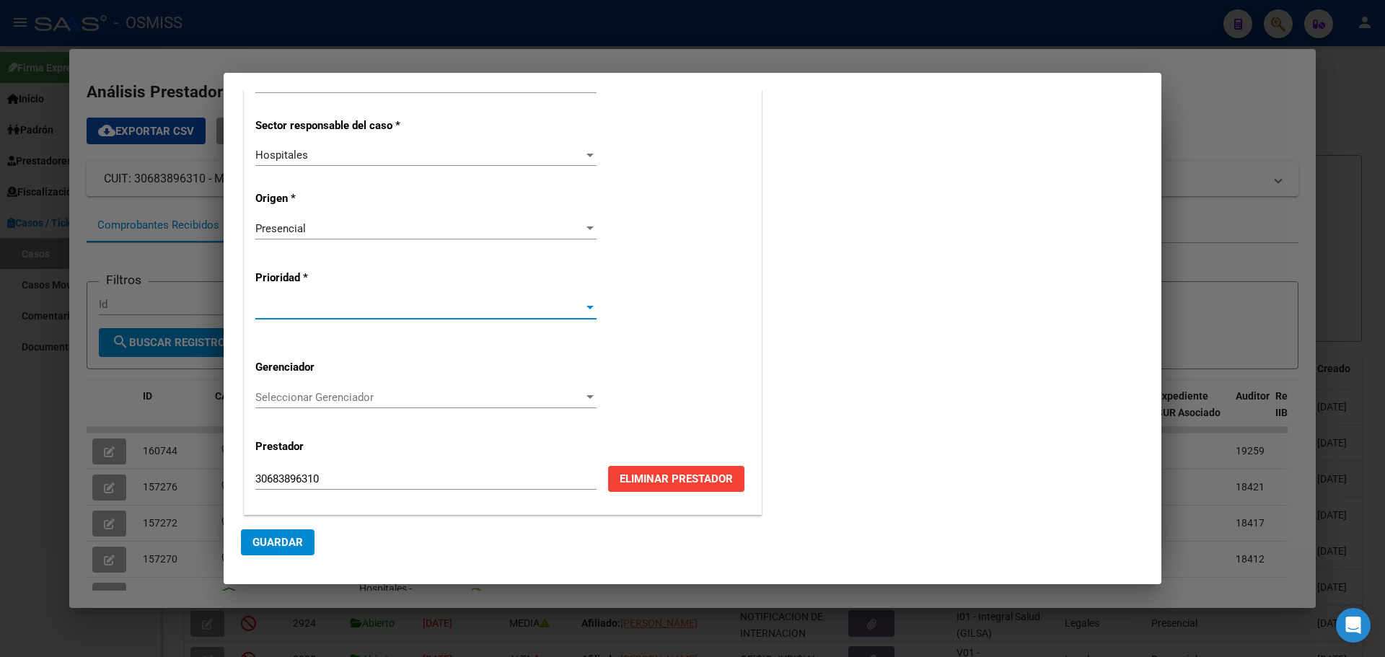
click at [586, 305] on div at bounding box center [589, 308] width 13 height 12
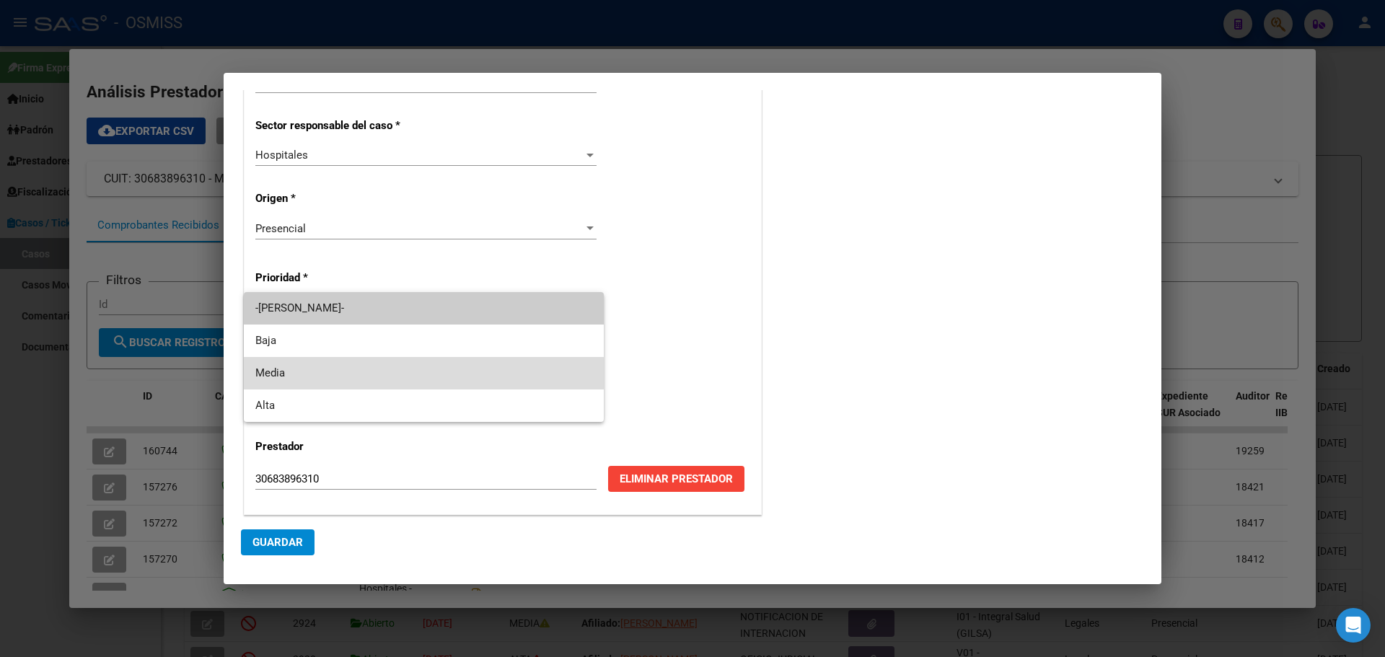
click at [265, 367] on span "Media" at bounding box center [423, 373] width 337 height 32
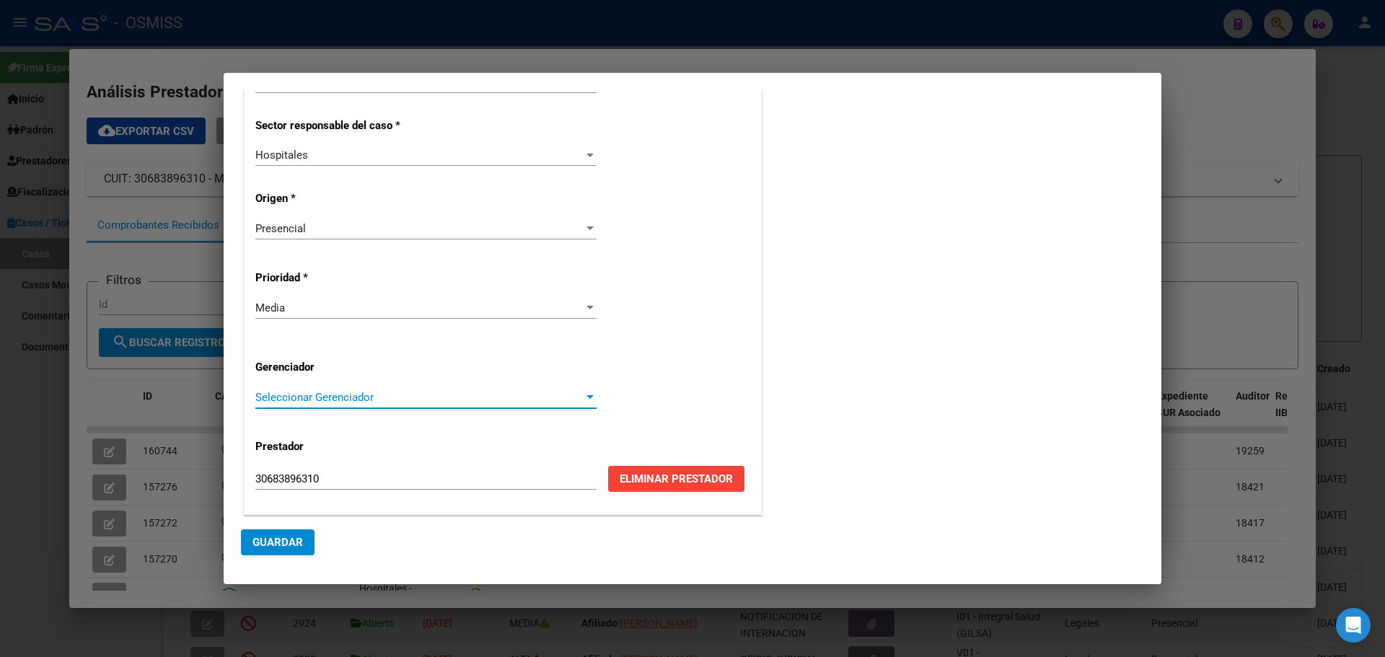
click at [588, 397] on div at bounding box center [589, 397] width 7 height 4
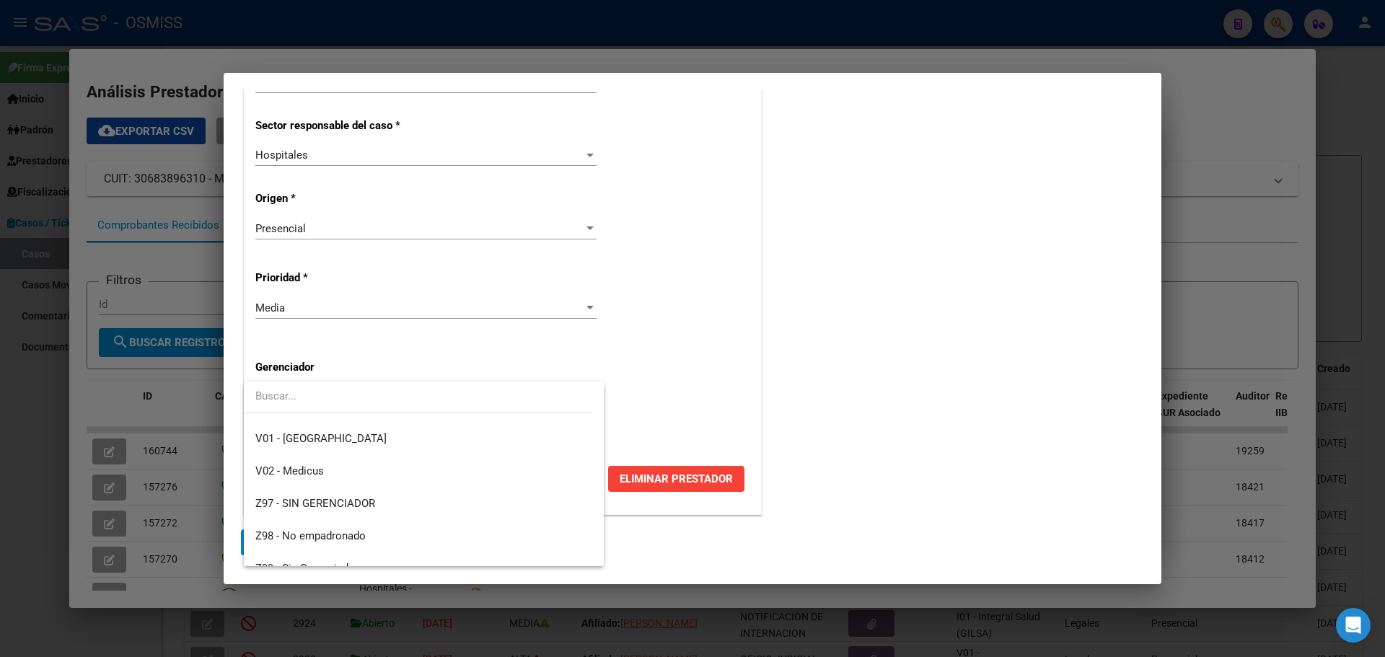
scroll to position [432, 0]
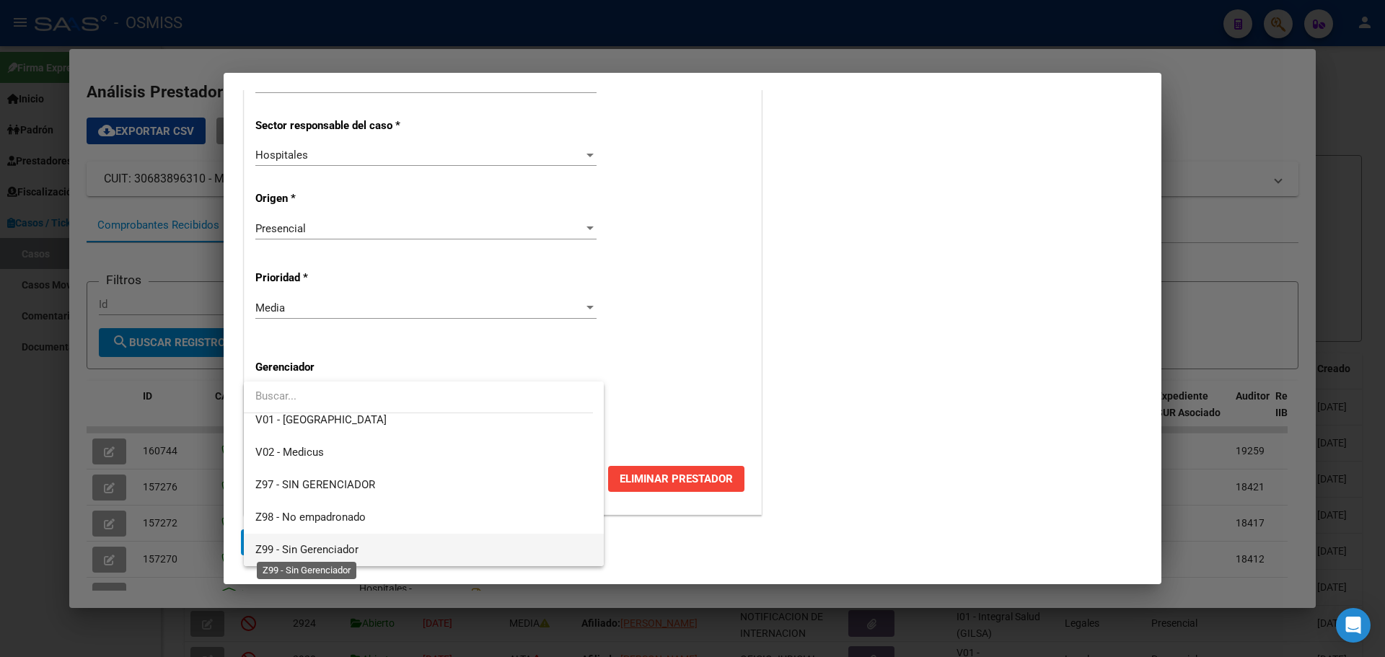
click at [257, 543] on span "Z99 - Sin Gerenciador" at bounding box center [306, 549] width 103 height 13
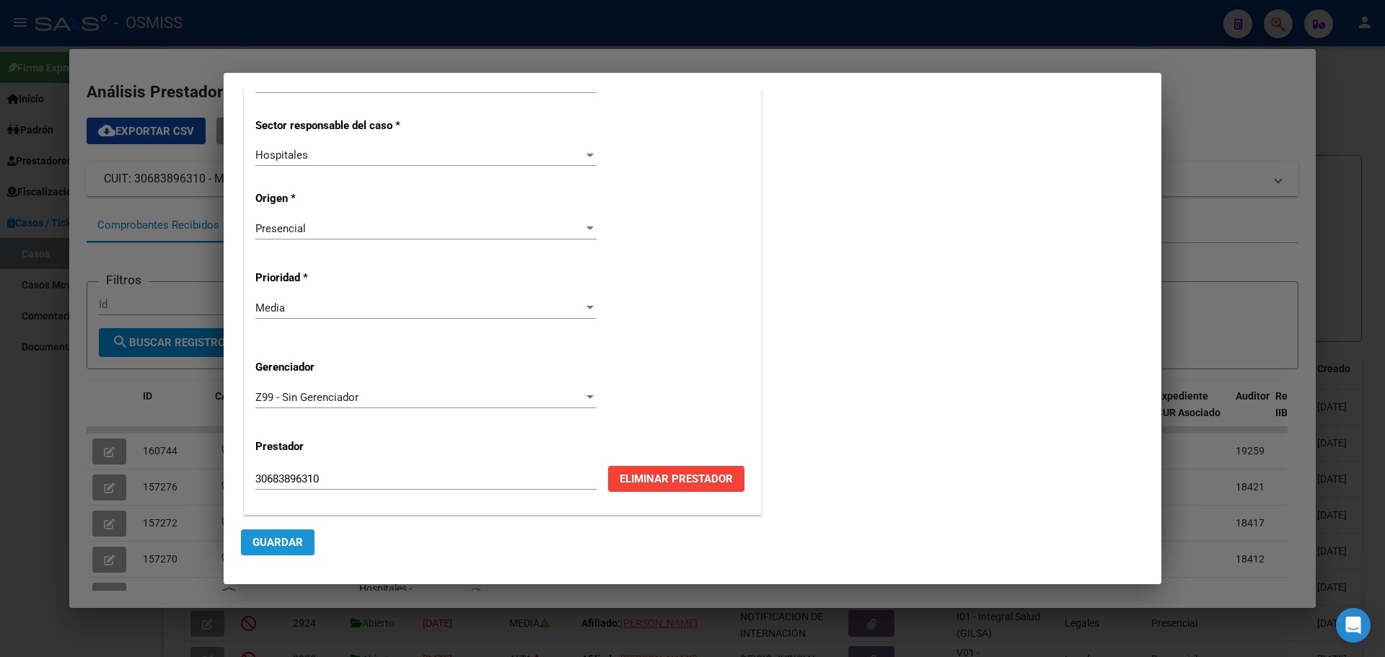
click at [258, 541] on span "Guardar" at bounding box center [277, 542] width 50 height 13
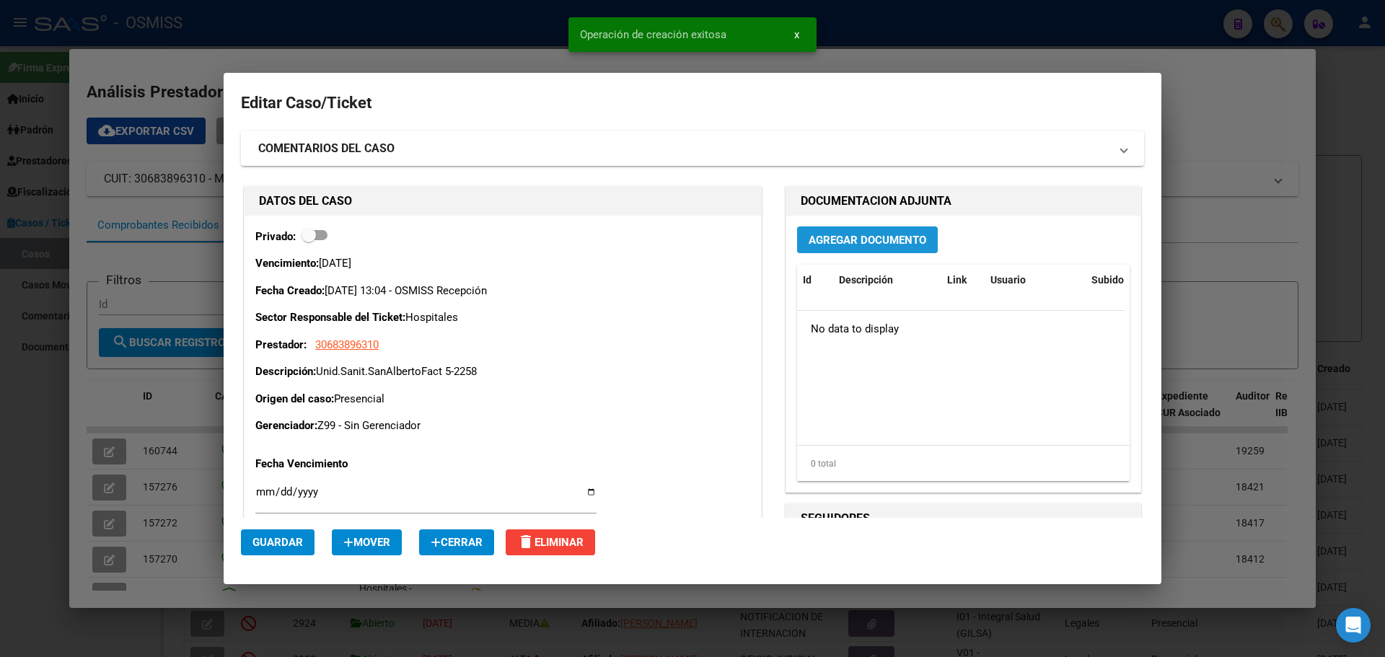
click at [852, 237] on span "Agregar Documento" at bounding box center [867, 240] width 118 height 13
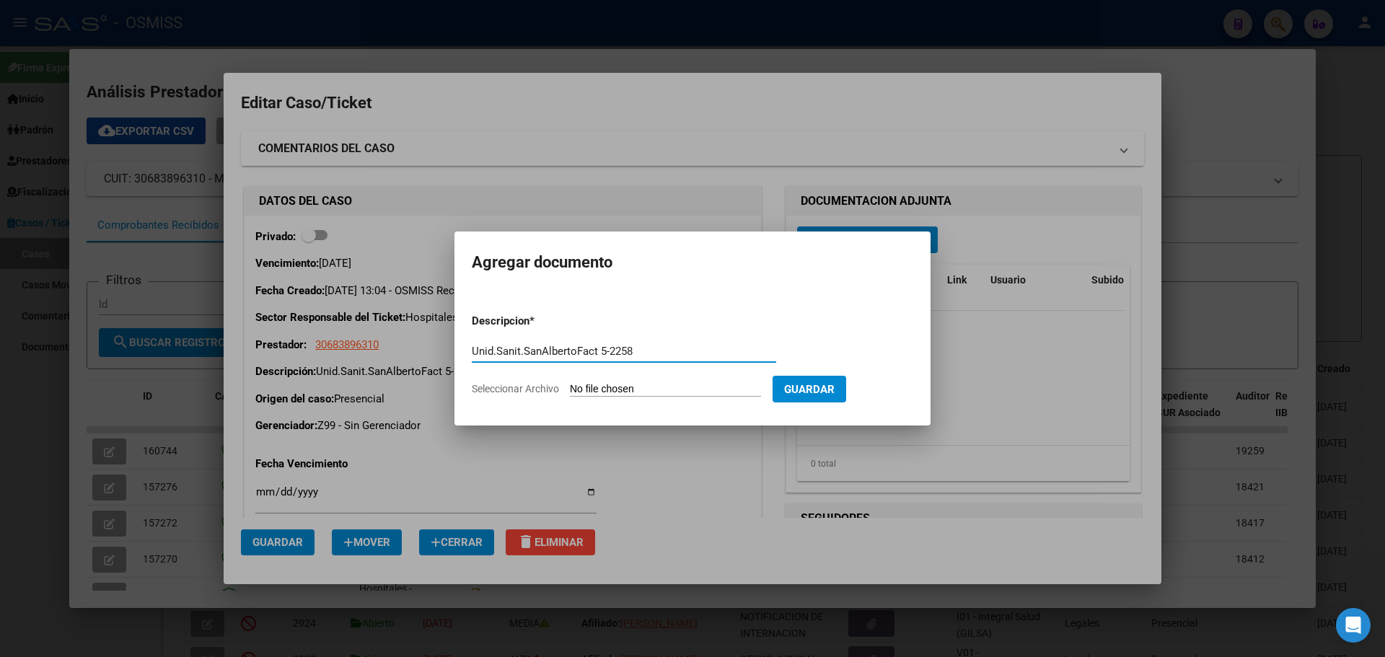
type input "Unid.Sanit.SanAlbertoFact 5-2258"
click at [491, 385] on span "Seleccionar Archivo" at bounding box center [515, 389] width 87 height 12
click at [570, 385] on input "Seleccionar Archivo" at bounding box center [665, 390] width 191 height 14
type input "C:\fakepath\Fact 2258.pdf"
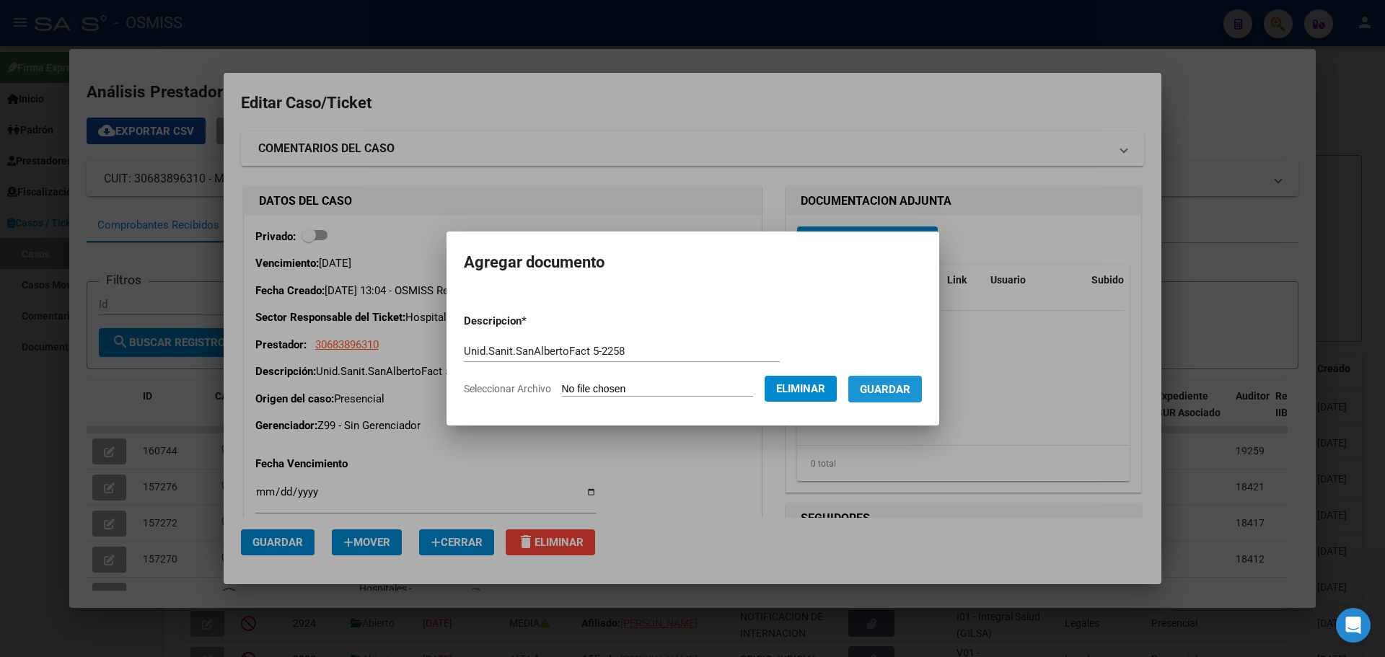
click at [889, 385] on span "Guardar" at bounding box center [885, 389] width 50 height 13
